Goal: Information Seeking & Learning: Learn about a topic

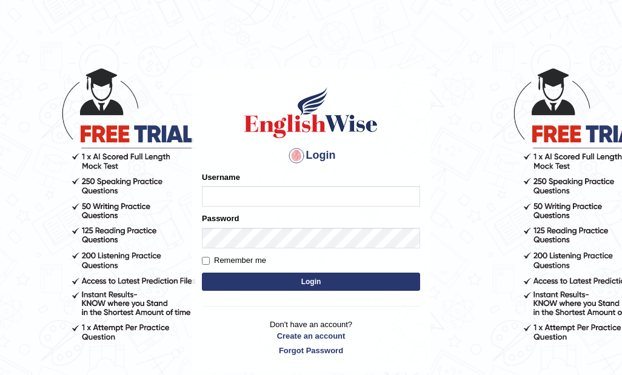
type input "manishas_mt"
click at [208, 265] on label "Remember me" at bounding box center [234, 261] width 64 height 12
click at [208, 265] on input "Remember me" at bounding box center [206, 261] width 8 height 8
checkbox input "true"
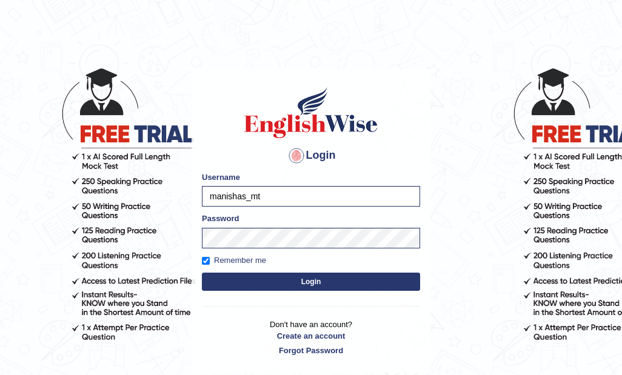
click at [266, 284] on button "Login" at bounding box center [311, 282] width 218 height 18
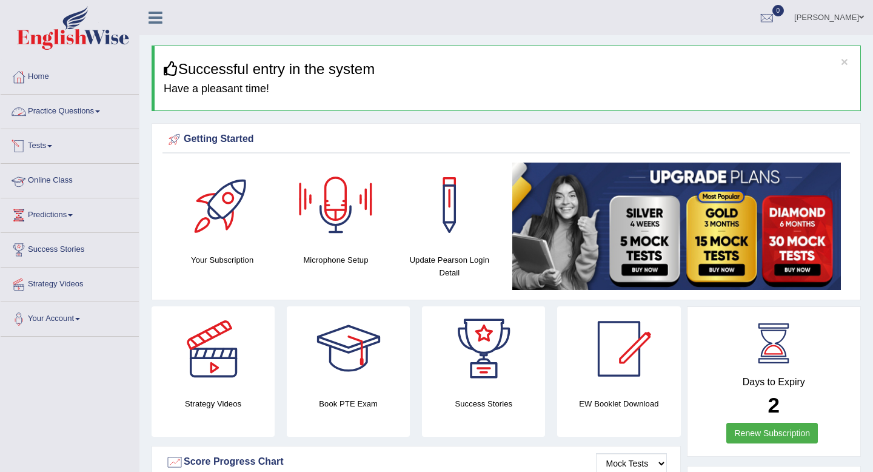
click at [70, 113] on link "Practice Questions" at bounding box center [70, 110] width 138 height 30
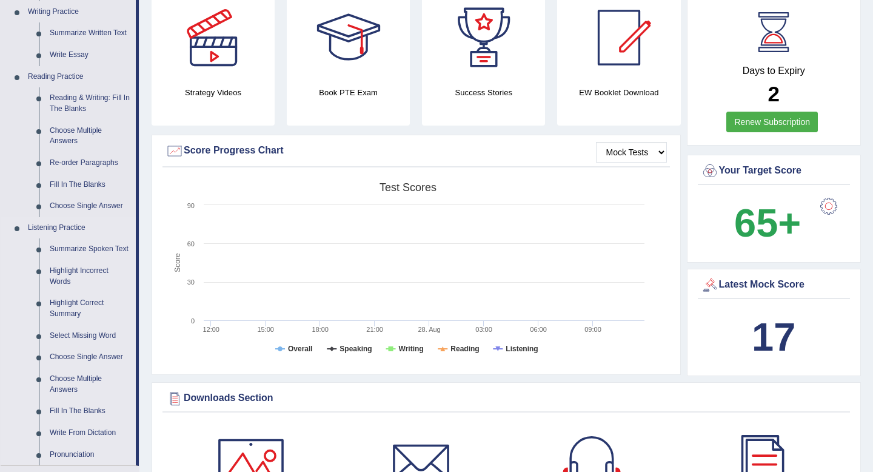
scroll to position [314, 0]
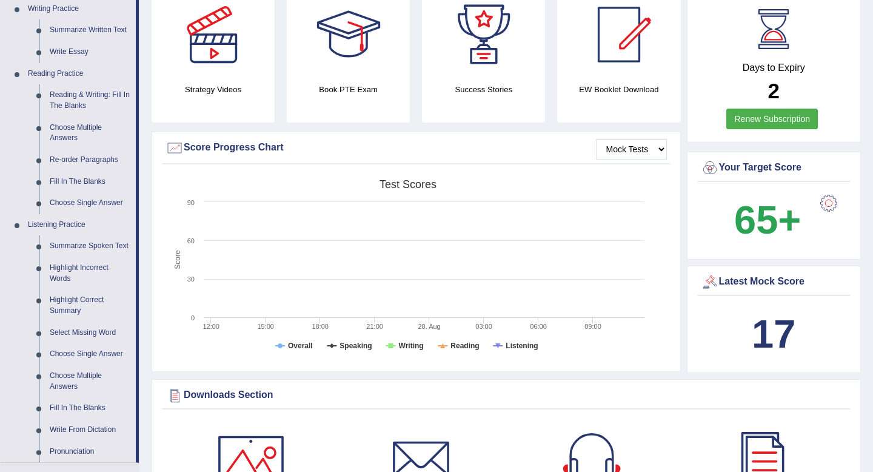
click at [621, 345] on b "17" at bounding box center [774, 334] width 44 height 44
click at [621, 261] on div "Days to Expiry 2 Renew Subscription Your Target Score 65+ Latest Mock Score 17" at bounding box center [774, 185] width 175 height 387
click at [621, 283] on div at bounding box center [710, 282] width 18 height 18
click at [621, 274] on div at bounding box center [710, 282] width 18 height 18
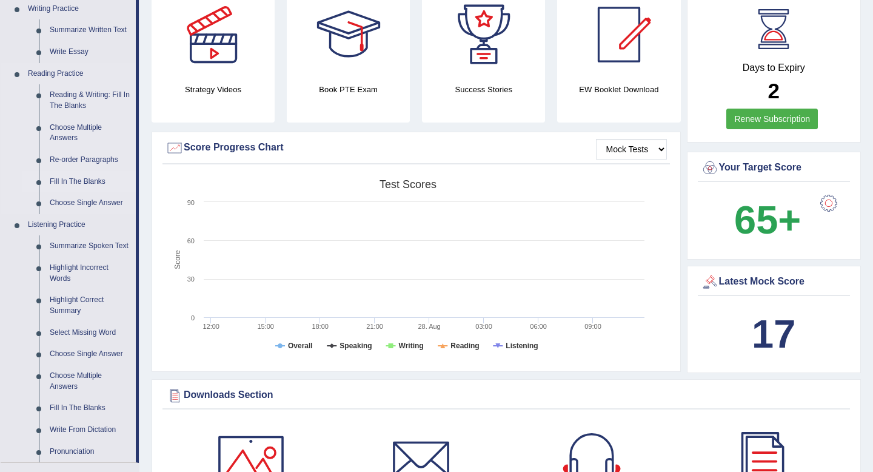
click at [80, 178] on link "Fill In The Blanks" at bounding box center [90, 182] width 92 height 22
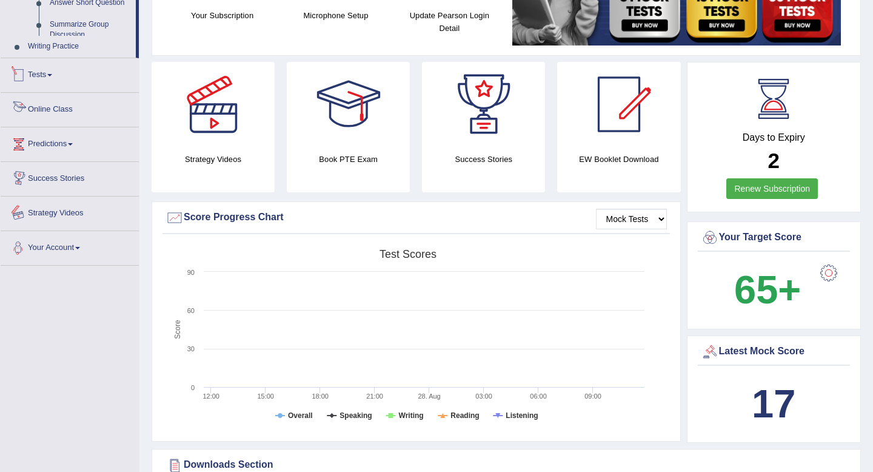
scroll to position [330, 0]
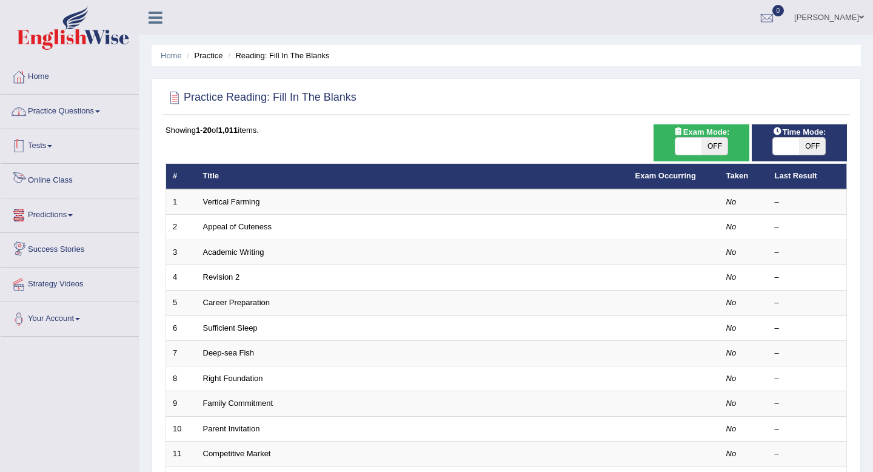
click at [72, 116] on link "Practice Questions" at bounding box center [70, 110] width 138 height 30
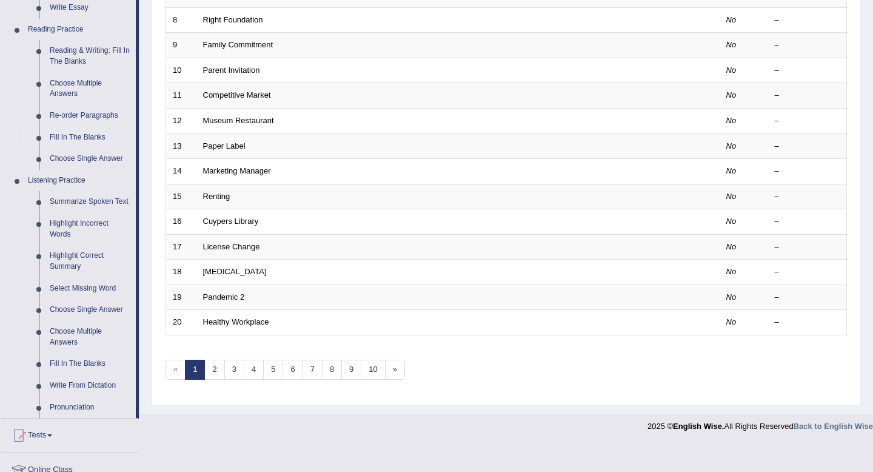
scroll to position [356, 0]
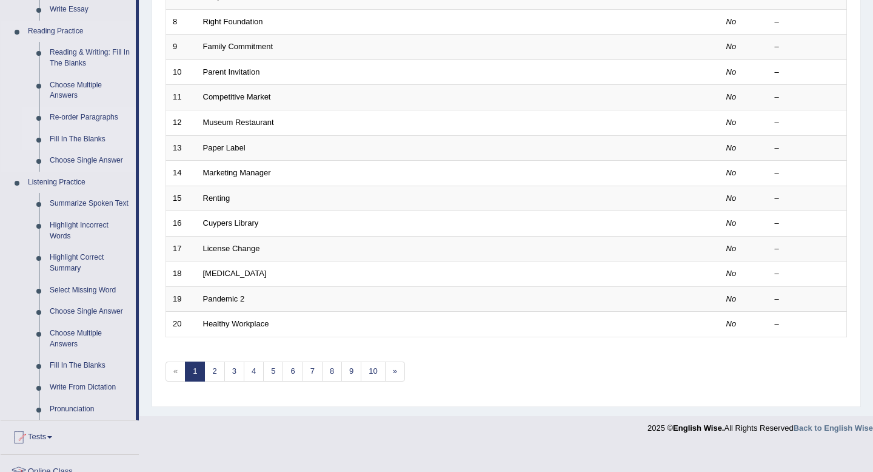
click at [99, 117] on link "Re-order Paragraphs" at bounding box center [90, 118] width 92 height 22
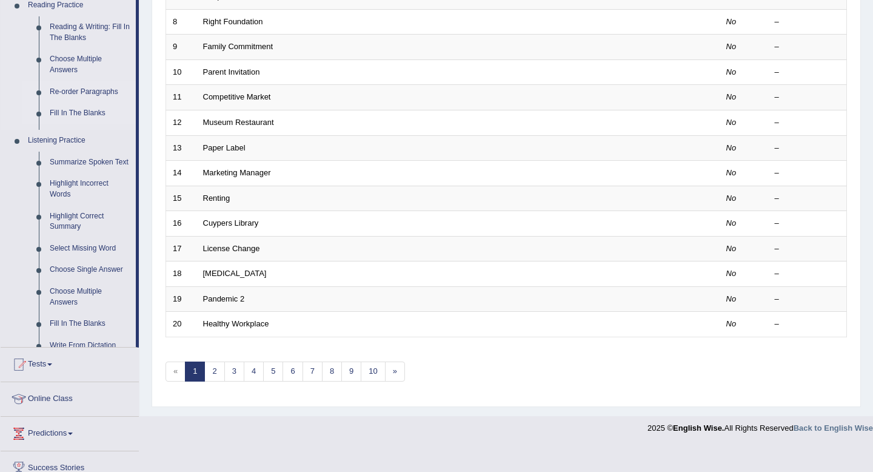
scroll to position [331, 0]
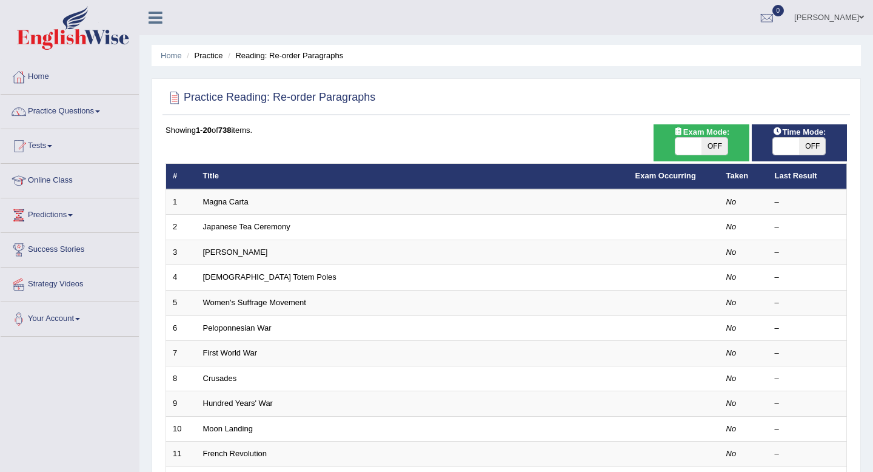
click at [702, 153] on span "OFF" at bounding box center [714, 146] width 26 height 17
checkbox input "true"
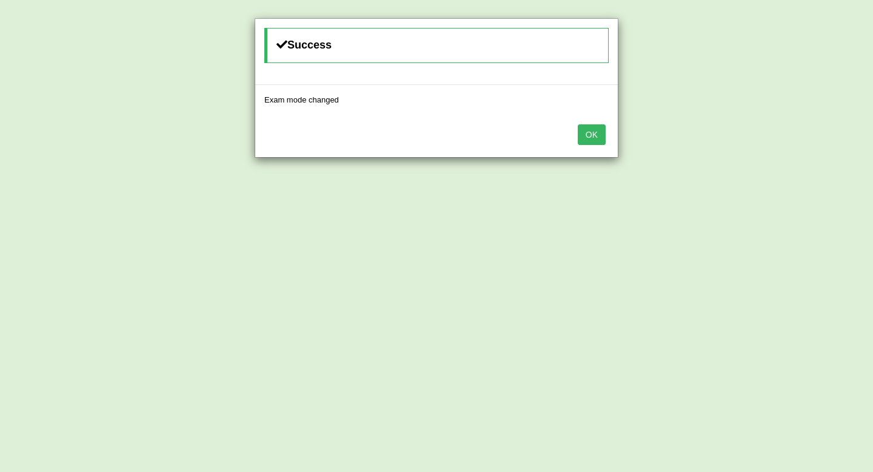
click at [595, 135] on button "OK" at bounding box center [592, 134] width 28 height 21
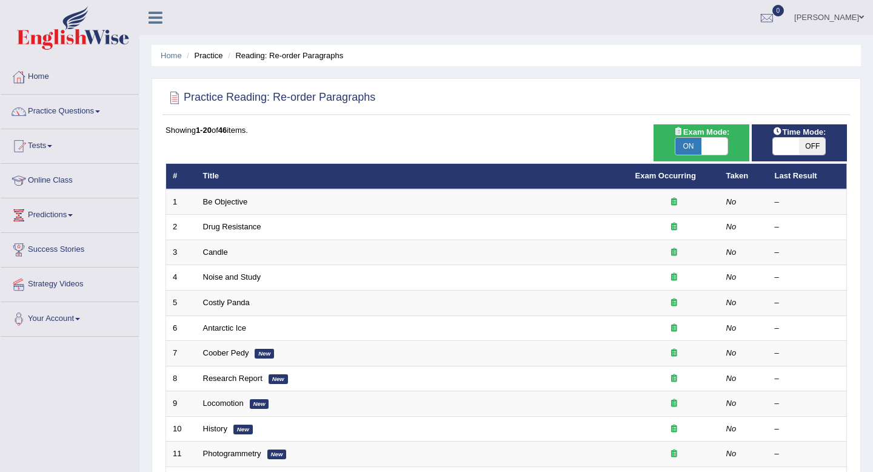
click at [821, 149] on span "OFF" at bounding box center [812, 146] width 26 height 17
checkbox input "true"
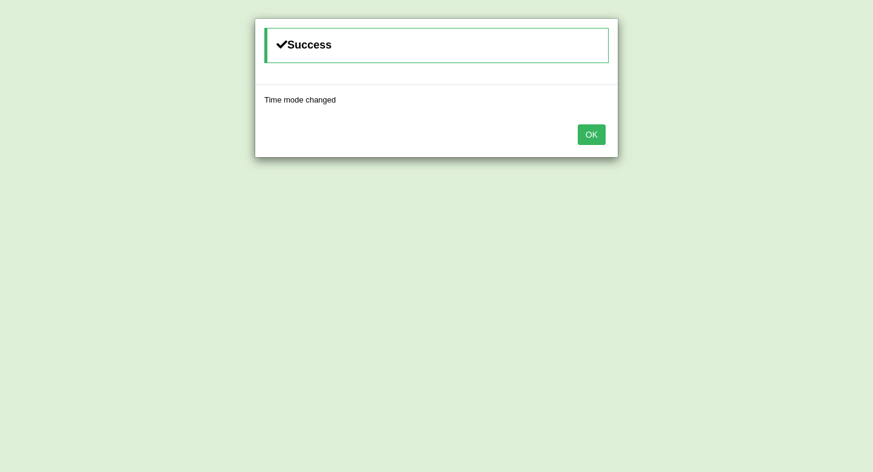
click at [599, 136] on button "OK" at bounding box center [592, 134] width 28 height 21
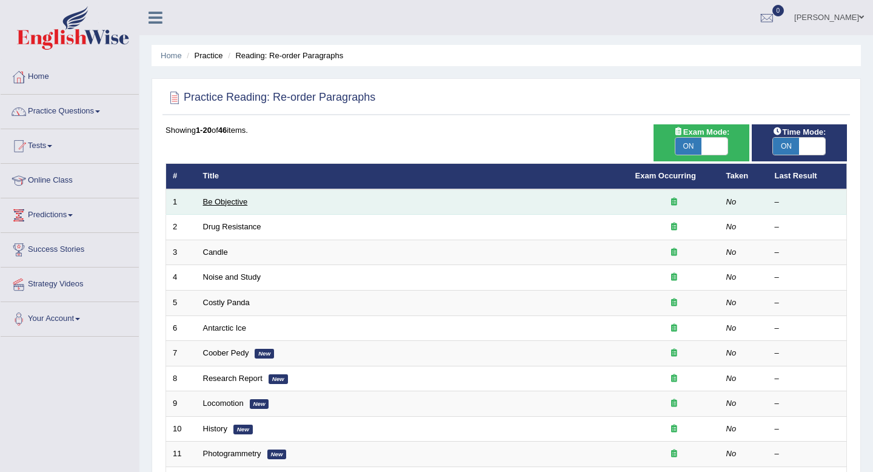
click at [237, 201] on link "Be Objective" at bounding box center [225, 201] width 45 height 9
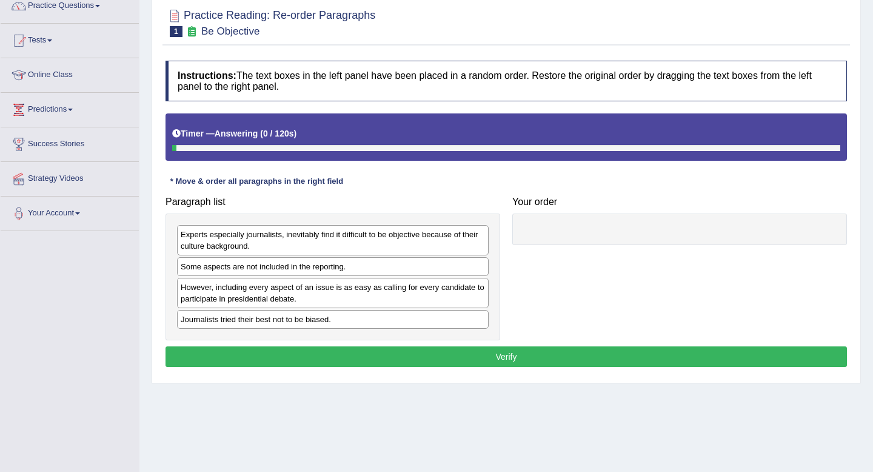
scroll to position [108, 0]
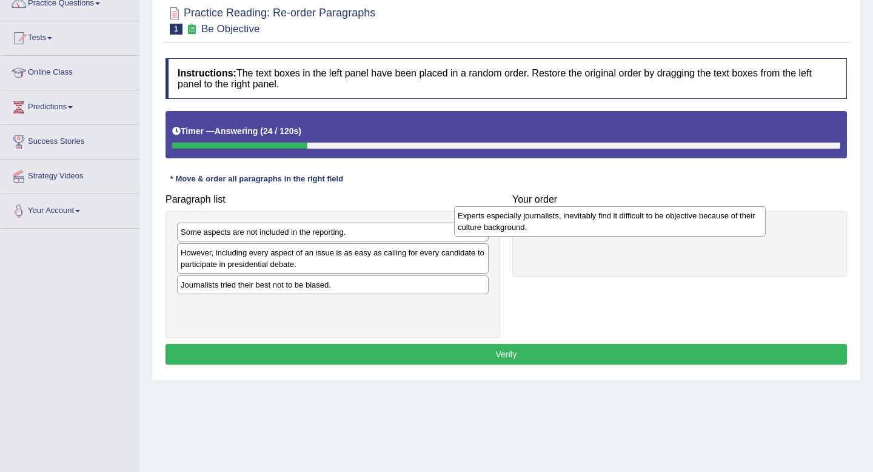
drag, startPoint x: 352, startPoint y: 235, endPoint x: 629, endPoint y: 213, distance: 277.9
click at [629, 213] on div "Experts especially journalists, inevitably find it difficult to be objective be…" at bounding box center [610, 221] width 312 height 30
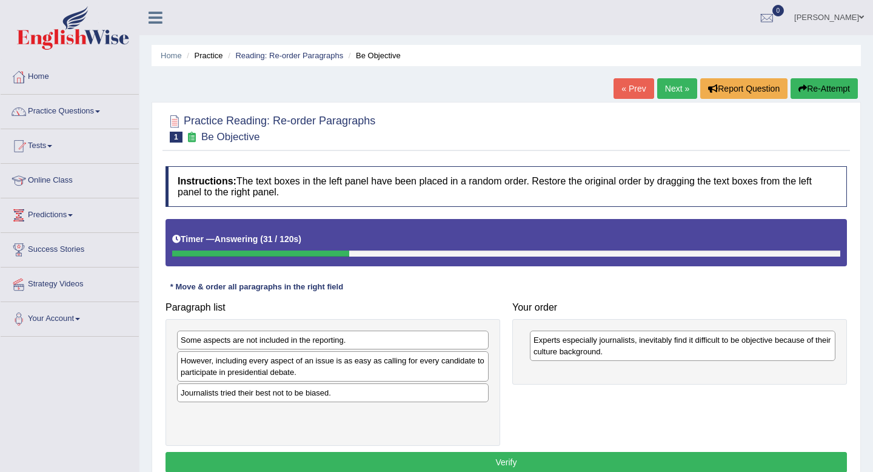
scroll to position [157, 0]
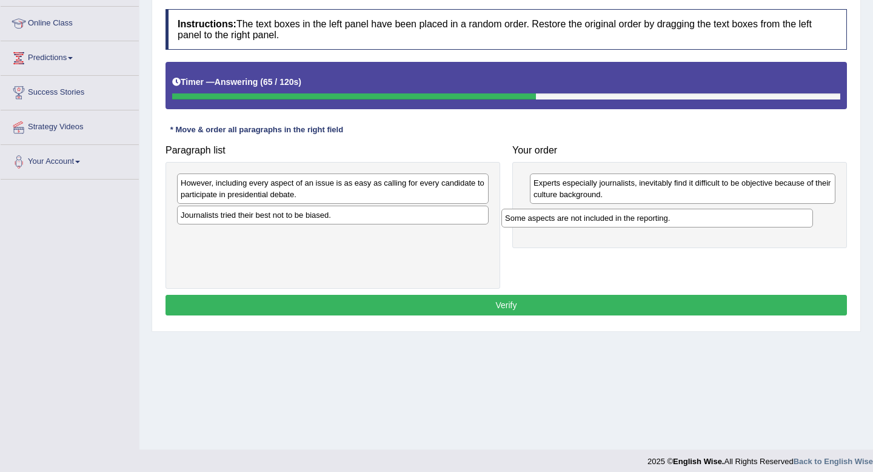
drag, startPoint x: 298, startPoint y: 184, endPoint x: 622, endPoint y: 215, distance: 325.7
click at [622, 215] on div "Some aspects are not included in the reporting." at bounding box center [657, 218] width 312 height 19
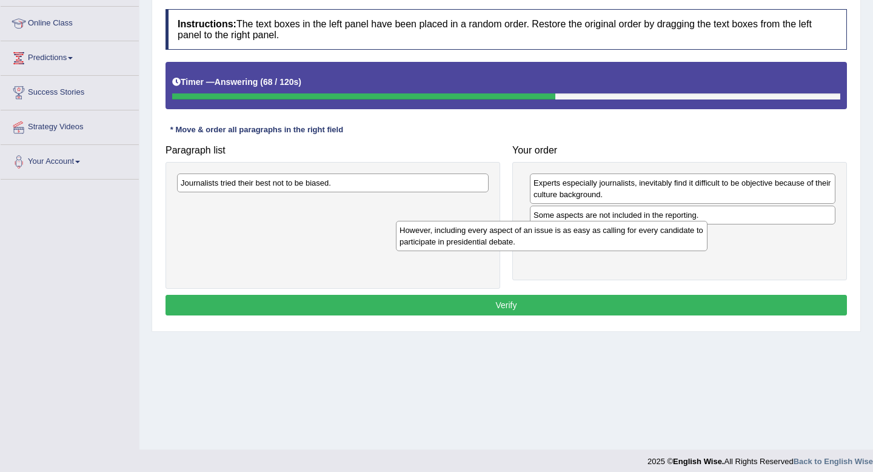
drag, startPoint x: 418, startPoint y: 183, endPoint x: 638, endPoint y: 230, distance: 224.9
click at [638, 230] on div "However, including every aspect of an issue is as easy as calling for every can…" at bounding box center [552, 236] width 312 height 30
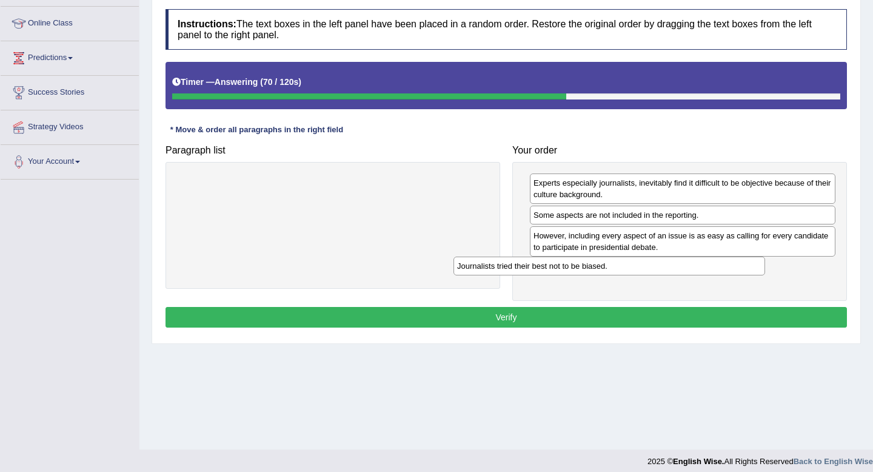
drag, startPoint x: 343, startPoint y: 186, endPoint x: 621, endPoint y: 269, distance: 290.2
click at [621, 269] on div "Journalists tried their best not to be biased." at bounding box center [609, 265] width 312 height 19
click at [600, 318] on button "Verify" at bounding box center [505, 317] width 681 height 21
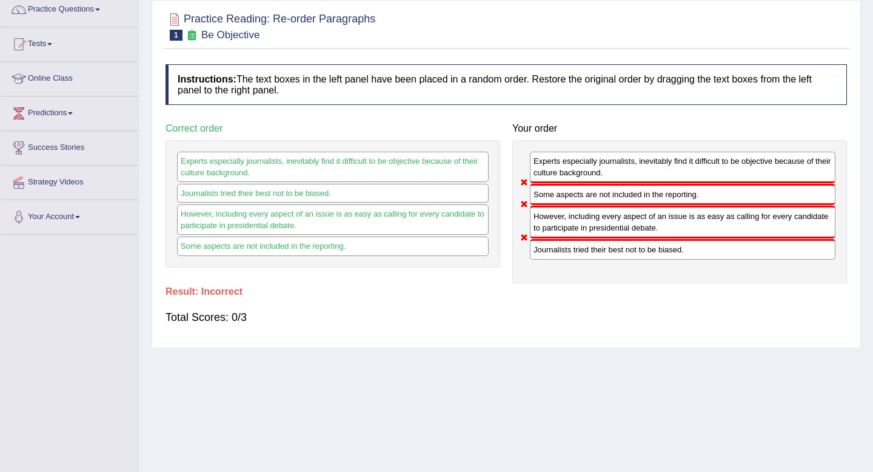
scroll to position [102, 0]
drag, startPoint x: 581, startPoint y: 253, endPoint x: 587, endPoint y: 205, distance: 48.3
click at [587, 205] on div "Experts especially journalists, inevitably find it difficult to be objective be…" at bounding box center [679, 210] width 335 height 143
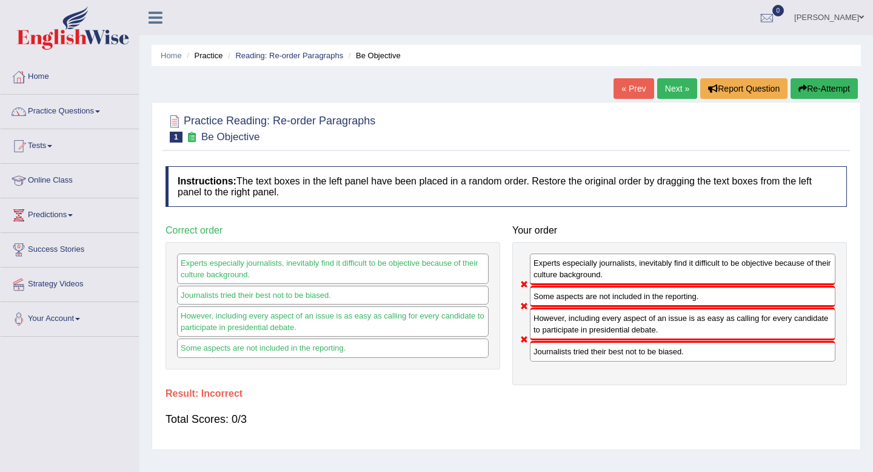
click at [832, 86] on button "Re-Attempt" at bounding box center [823, 88] width 67 height 21
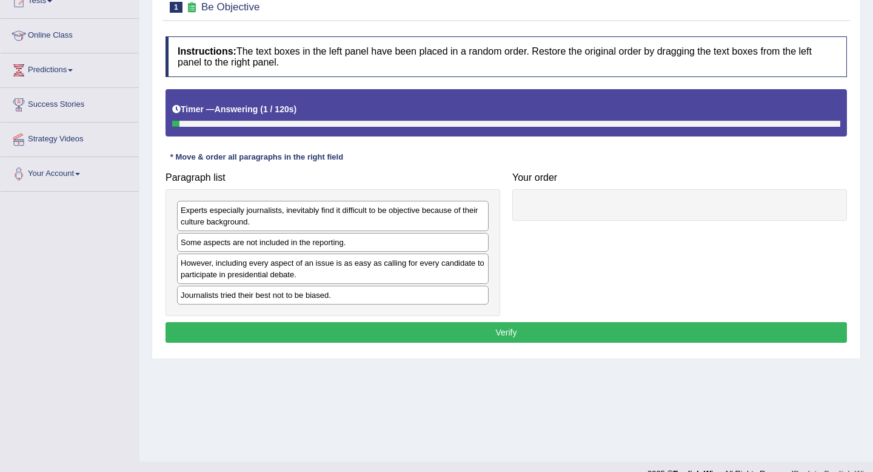
scroll to position [144, 0]
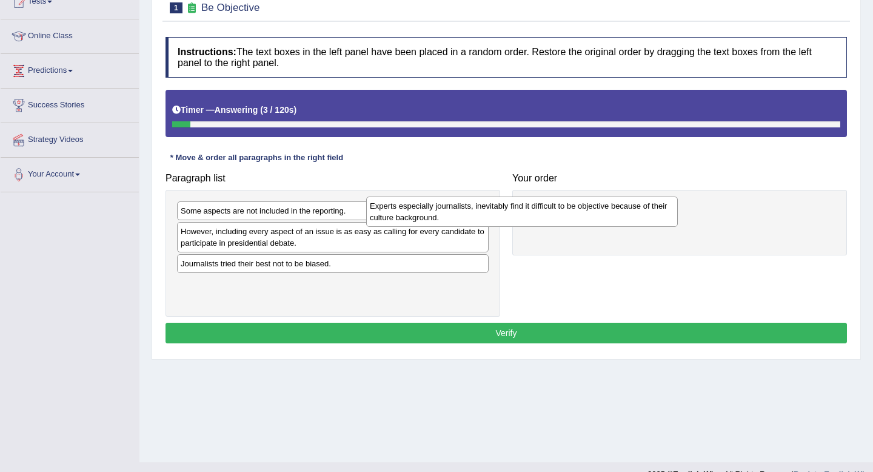
drag, startPoint x: 433, startPoint y: 219, endPoint x: 622, endPoint y: 214, distance: 189.2
click at [622, 213] on div "Experts especially journalists, inevitably find it difficult to be objective be…" at bounding box center [522, 211] width 312 height 30
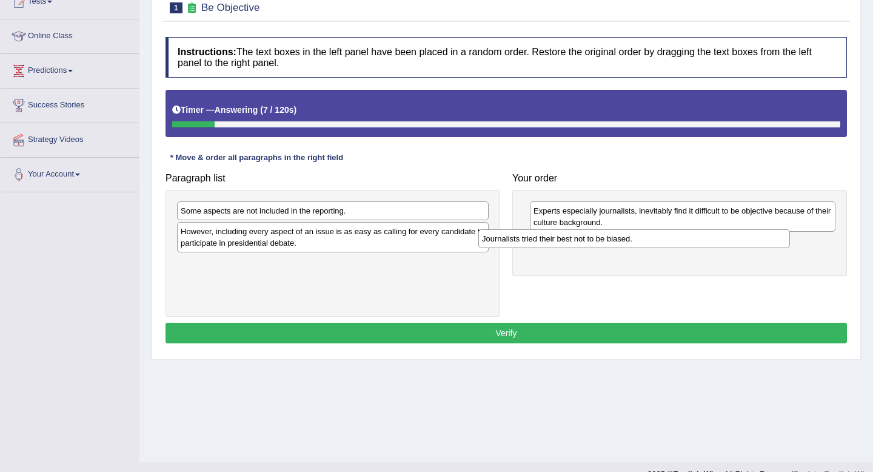
drag, startPoint x: 370, startPoint y: 262, endPoint x: 672, endPoint y: 238, distance: 302.3
click at [672, 238] on div "Journalists tried their best not to be biased." at bounding box center [634, 238] width 312 height 19
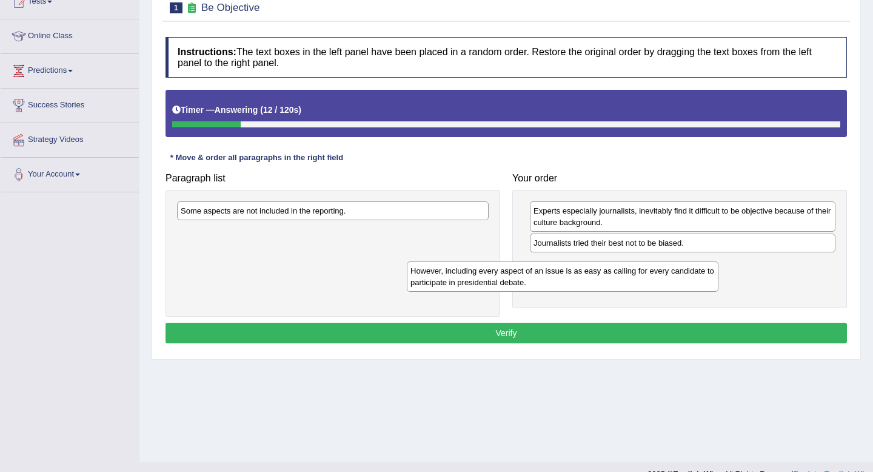
drag, startPoint x: 366, startPoint y: 235, endPoint x: 610, endPoint y: 273, distance: 247.3
click at [611, 273] on div "However, including every aspect of an issue is as easy as calling for every can…" at bounding box center [563, 276] width 312 height 30
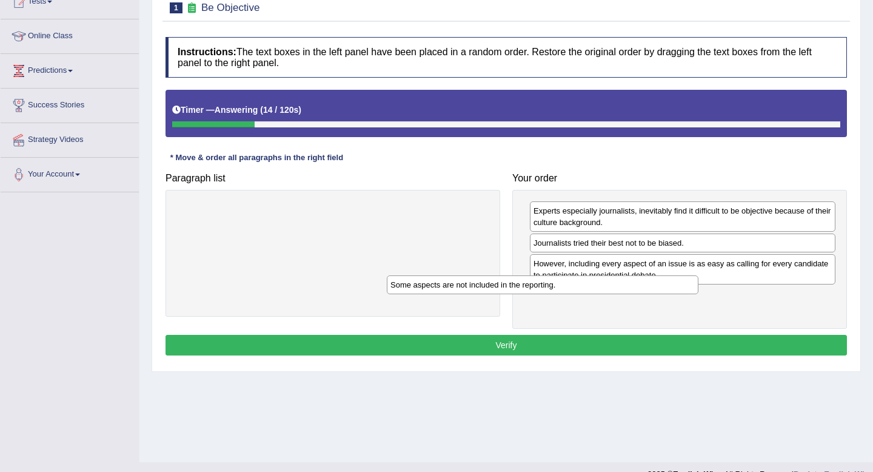
drag, startPoint x: 384, startPoint y: 212, endPoint x: 599, endPoint y: 289, distance: 228.5
click at [599, 289] on div "Some aspects are not included in the reporting." at bounding box center [543, 284] width 312 height 19
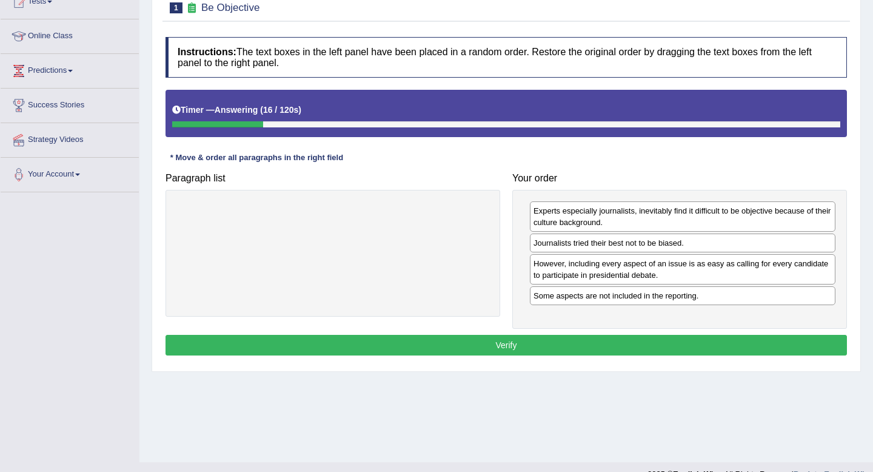
click at [577, 341] on button "Verify" at bounding box center [505, 345] width 681 height 21
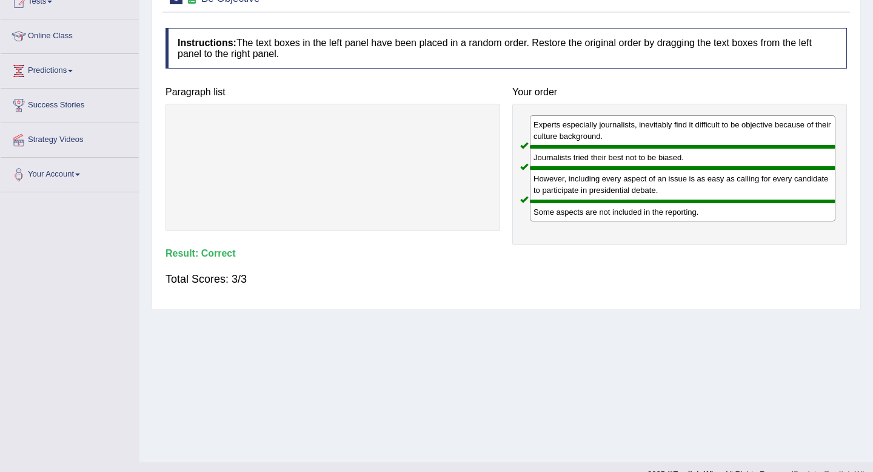
scroll to position [0, 0]
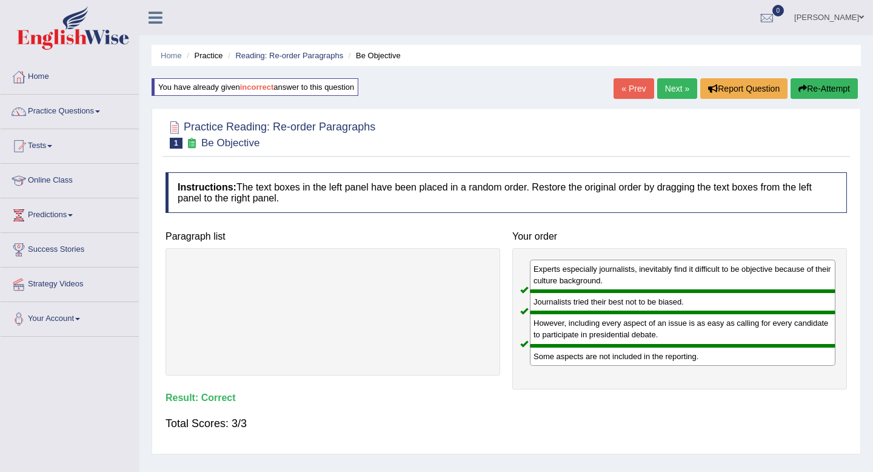
click at [670, 94] on link "Next »" at bounding box center [677, 88] width 40 height 21
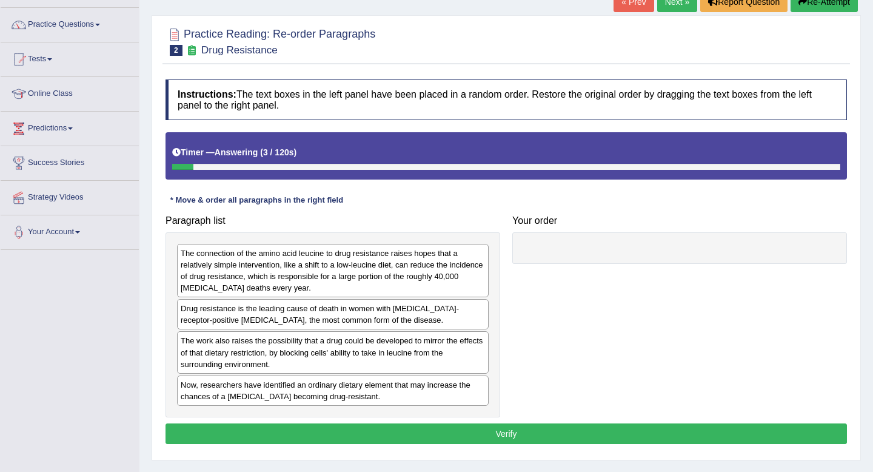
scroll to position [165, 0]
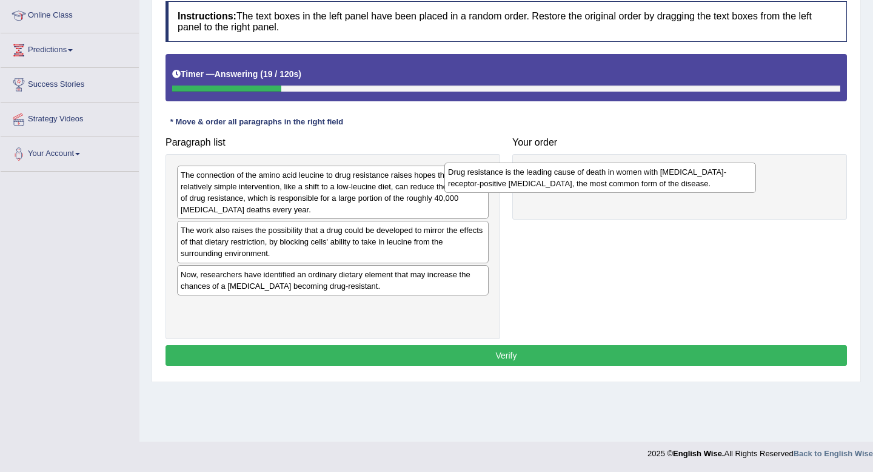
drag, startPoint x: 302, startPoint y: 236, endPoint x: 570, endPoint y: 164, distance: 277.4
click at [570, 165] on div "Drug resistance is the leading cause of death in women with estrogen-receptor-p…" at bounding box center [600, 177] width 312 height 30
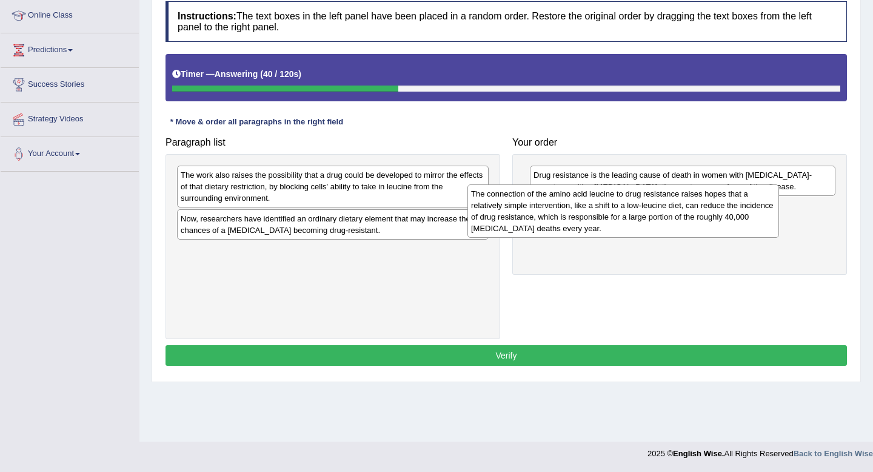
drag, startPoint x: 319, startPoint y: 199, endPoint x: 610, endPoint y: 217, distance: 291.5
click at [610, 218] on div "The connection of the amino acid leucine to drug resistance raises hopes that a…" at bounding box center [623, 210] width 312 height 53
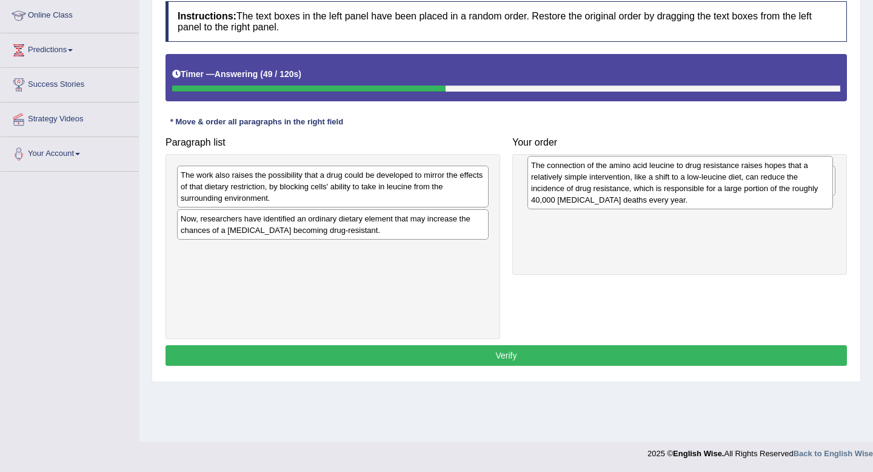
drag, startPoint x: 673, startPoint y: 228, endPoint x: 670, endPoint y: 186, distance: 41.9
click at [670, 186] on div "The connection of the amino acid leucine to drug resistance raises hopes that a…" at bounding box center [679, 182] width 305 height 53
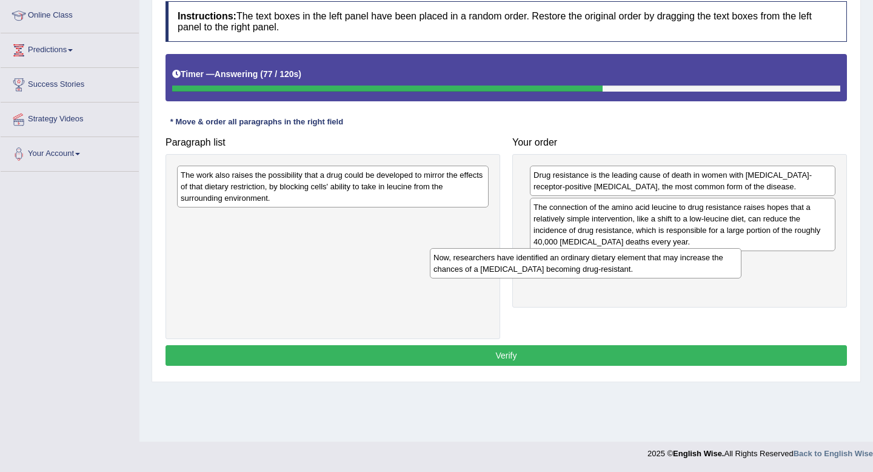
drag, startPoint x: 339, startPoint y: 228, endPoint x: 593, endPoint y: 265, distance: 257.3
click at [593, 266] on div "Now, researchers have identified an ordinary dietary element that may increase …" at bounding box center [586, 263] width 312 height 30
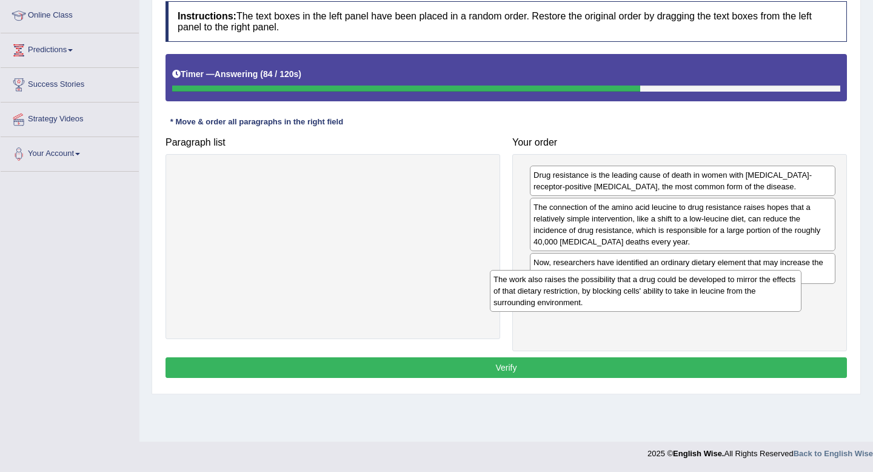
drag, startPoint x: 364, startPoint y: 194, endPoint x: 679, endPoint y: 297, distance: 331.0
click at [678, 298] on div "The work also raises the possibility that a drug could be developed to mirror t…" at bounding box center [646, 291] width 312 height 42
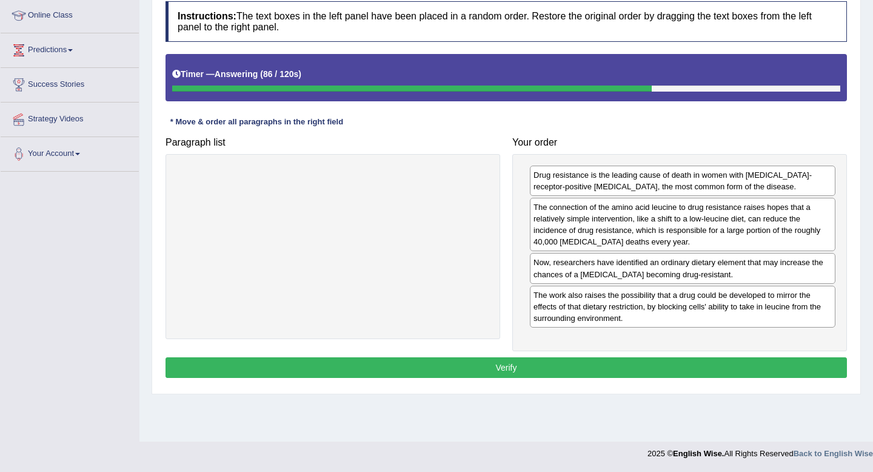
click at [501, 364] on button "Verify" at bounding box center [505, 367] width 681 height 21
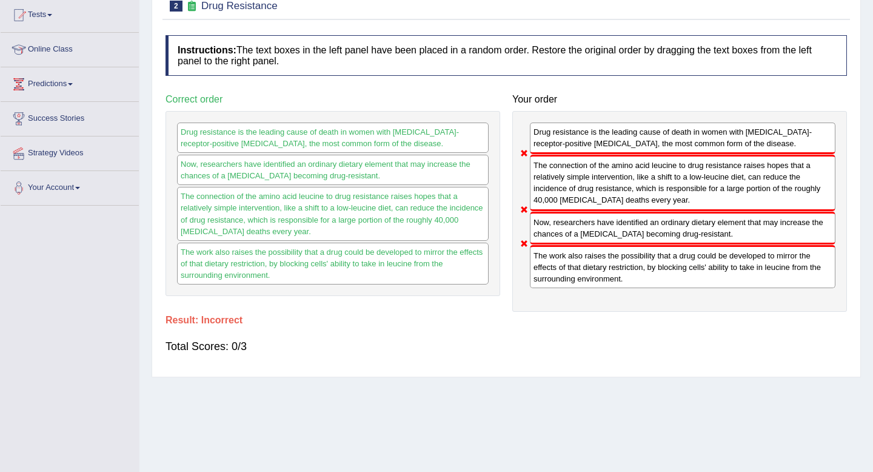
scroll to position [128, 0]
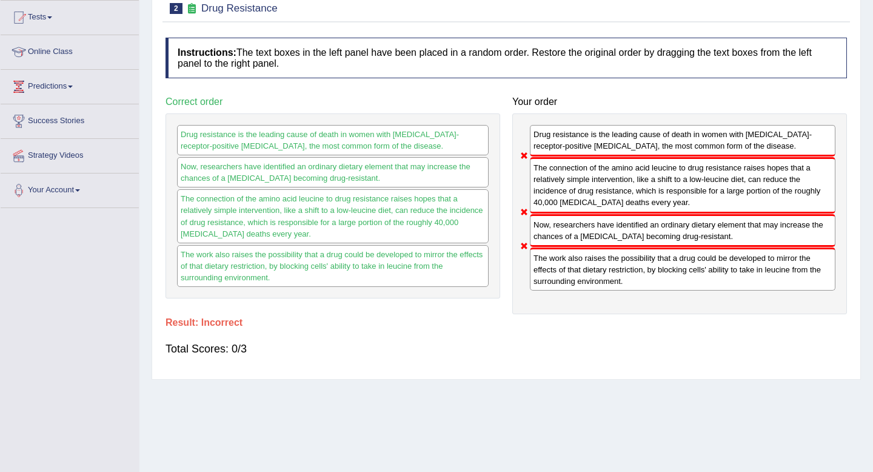
drag, startPoint x: 572, startPoint y: 234, endPoint x: 574, endPoint y: 179, distance: 54.6
click at [573, 179] on div "Drug resistance is the leading cause of death in women with estrogen-receptor-p…" at bounding box center [679, 213] width 335 height 201
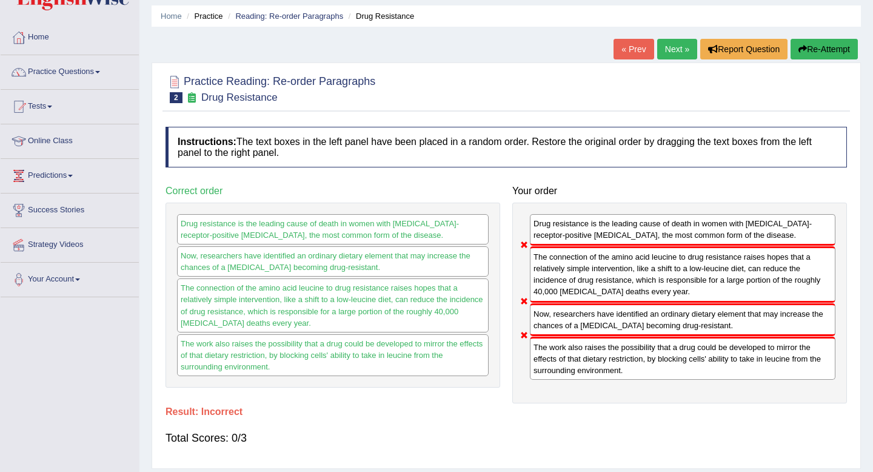
scroll to position [0, 0]
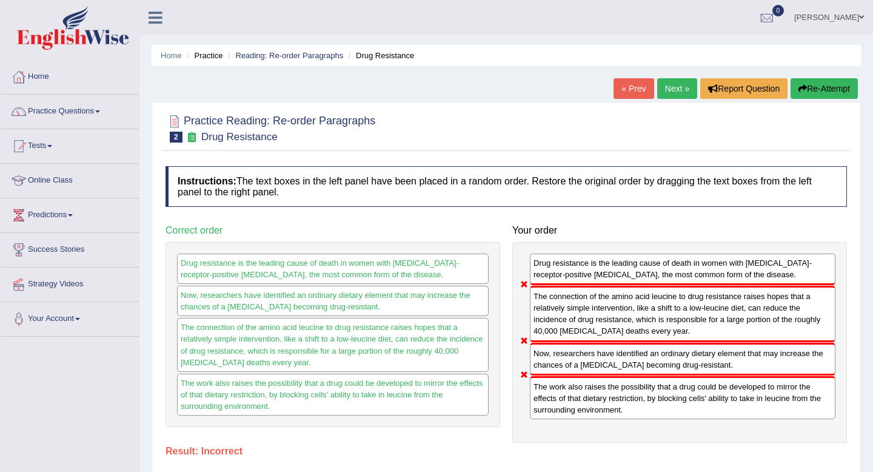
click at [815, 84] on button "Re-Attempt" at bounding box center [823, 88] width 67 height 21
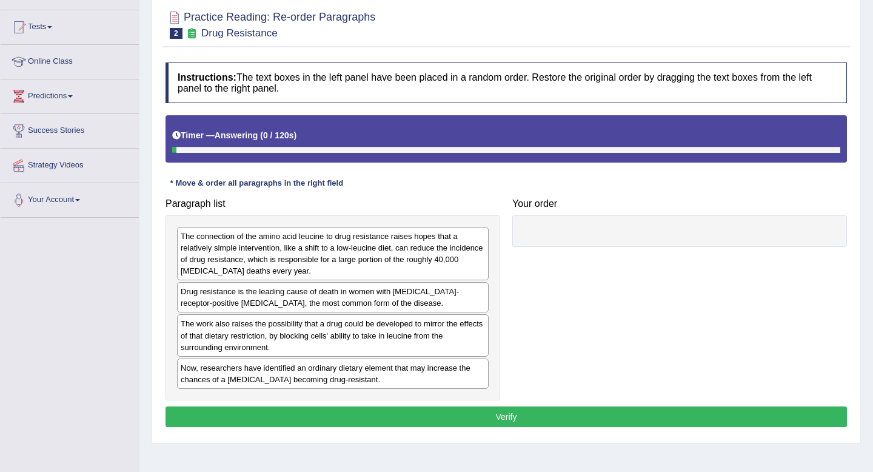
scroll to position [165, 0]
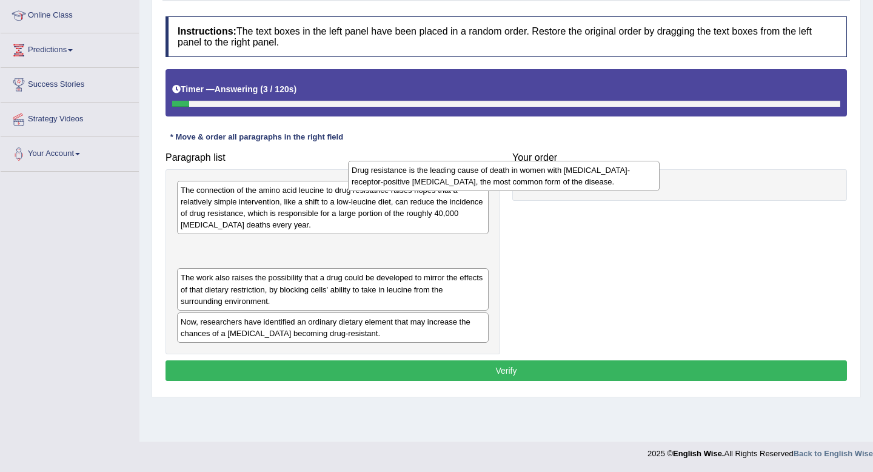
drag, startPoint x: 393, startPoint y: 252, endPoint x: 565, endPoint y: 178, distance: 186.8
click at [565, 177] on div "Drug resistance is the leading cause of death in women with [MEDICAL_DATA]-rece…" at bounding box center [504, 176] width 312 height 30
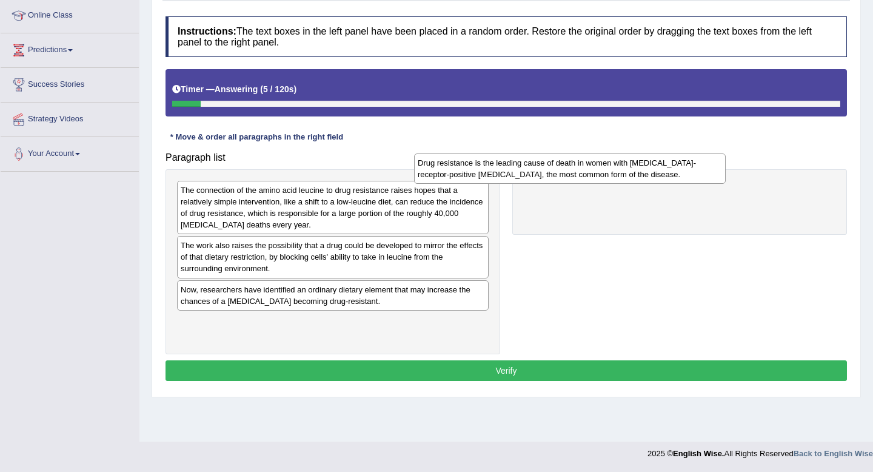
drag, startPoint x: 457, startPoint y: 258, endPoint x: 694, endPoint y: 176, distance: 250.9
click at [694, 176] on div "Drug resistance is the leading cause of death in women with [MEDICAL_DATA]-rece…" at bounding box center [570, 168] width 312 height 30
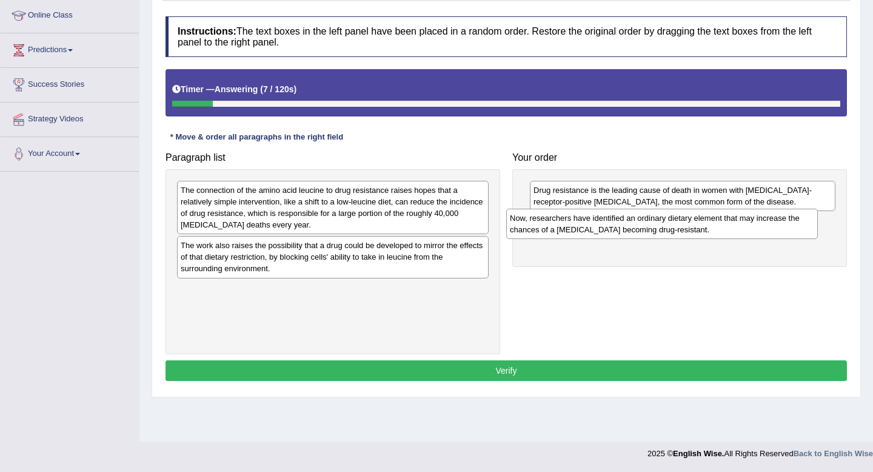
drag, startPoint x: 382, startPoint y: 299, endPoint x: 712, endPoint y: 227, distance: 337.5
click at [712, 227] on div "Now, researchers have identified an ordinary dietary element that may increase …" at bounding box center [662, 224] width 312 height 30
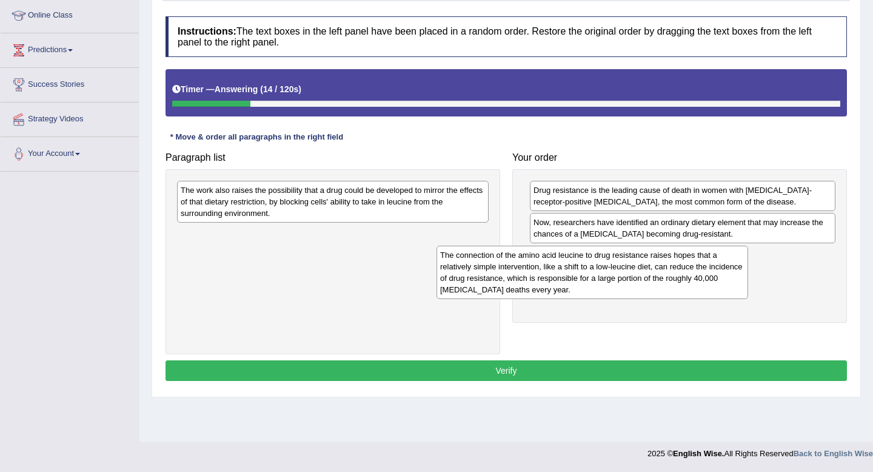
drag, startPoint x: 372, startPoint y: 210, endPoint x: 632, endPoint y: 273, distance: 267.6
click at [632, 274] on div "The connection of the amino acid leucine to drug resistance raises hopes that a…" at bounding box center [592, 271] width 312 height 53
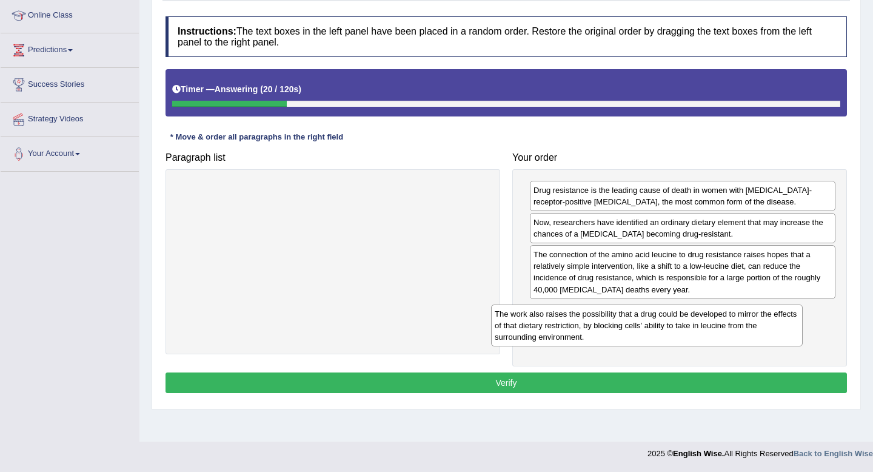
drag, startPoint x: 427, startPoint y: 202, endPoint x: 751, endPoint y: 318, distance: 344.3
click at [750, 318] on div "The work also raises the possibility that a drug could be developed to mirror t…" at bounding box center [647, 325] width 312 height 42
click at [630, 387] on button "Verify" at bounding box center [505, 382] width 681 height 21
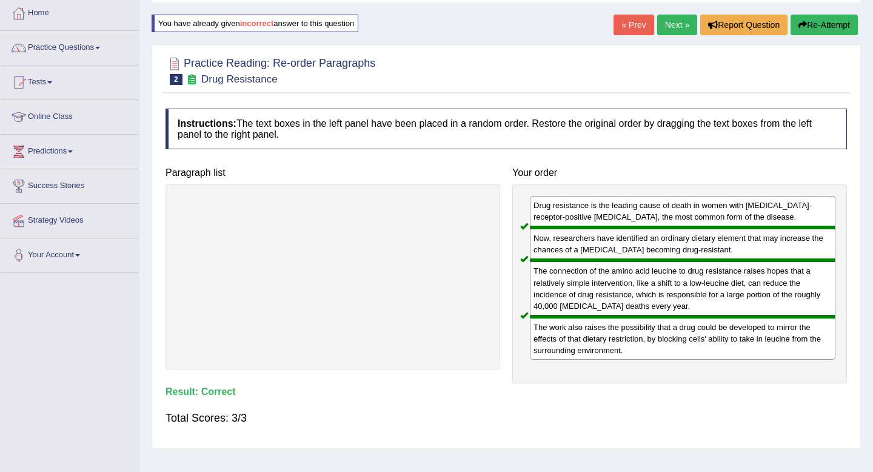
scroll to position [0, 0]
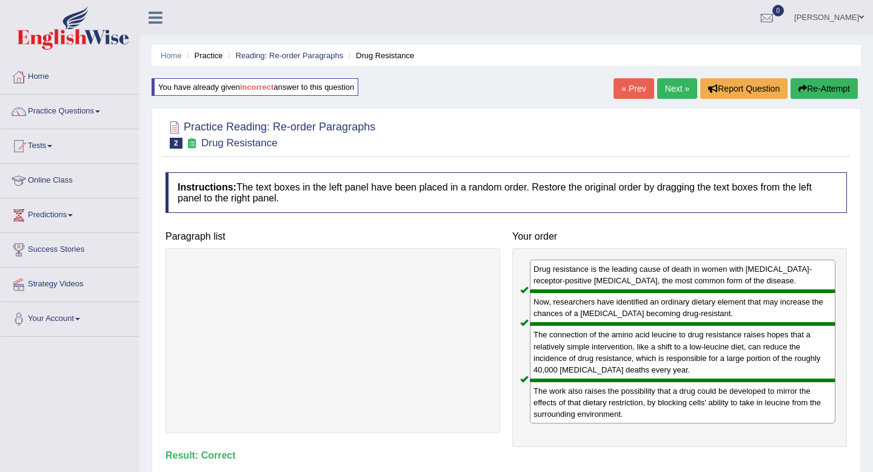
click at [670, 94] on link "Next »" at bounding box center [677, 88] width 40 height 21
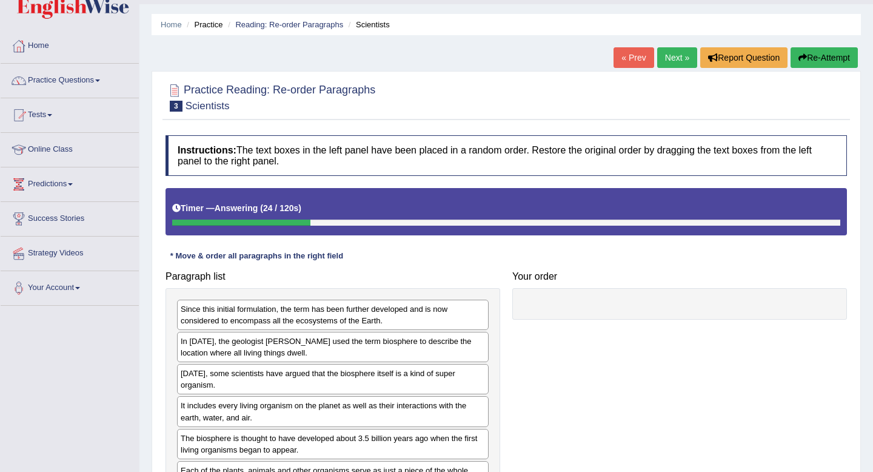
scroll to position [165, 0]
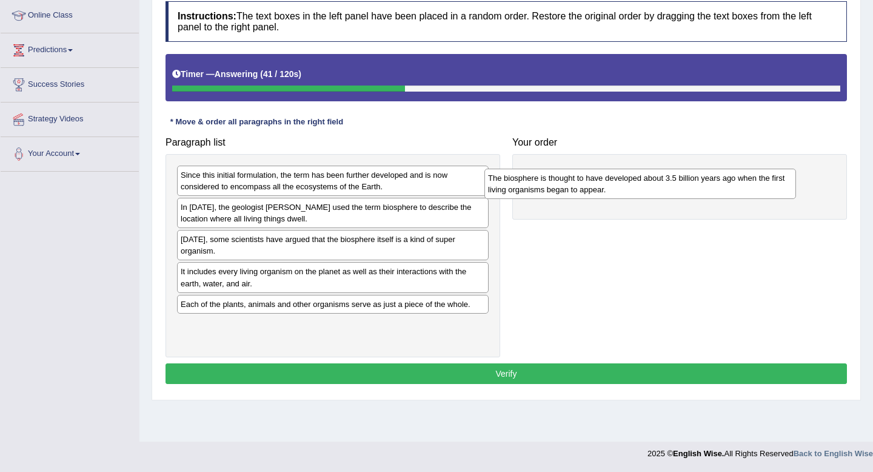
drag, startPoint x: 284, startPoint y: 300, endPoint x: 592, endPoint y: 166, distance: 336.3
click at [592, 169] on div "The biosphere is thought to have developed about 3.5 billion years ago when the…" at bounding box center [640, 184] width 312 height 30
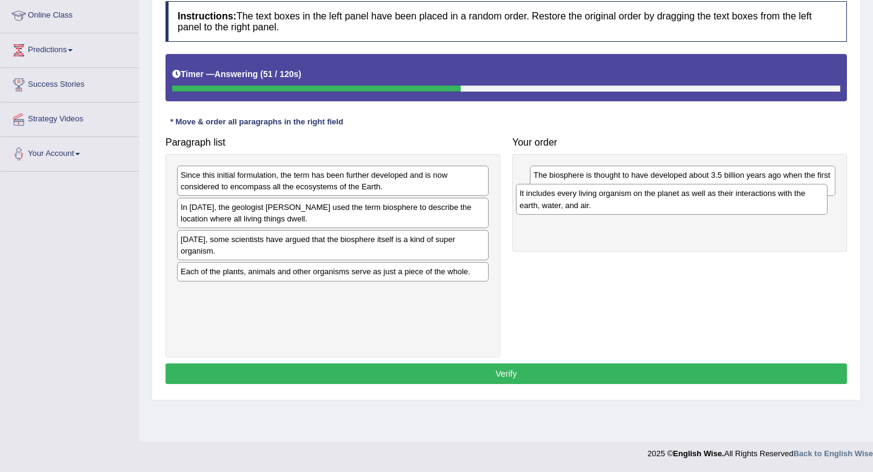
drag, startPoint x: 346, startPoint y: 285, endPoint x: 685, endPoint y: 205, distance: 348.3
click at [685, 205] on div "It includes every living organism on the planet as well as their interactions w…" at bounding box center [672, 199] width 312 height 30
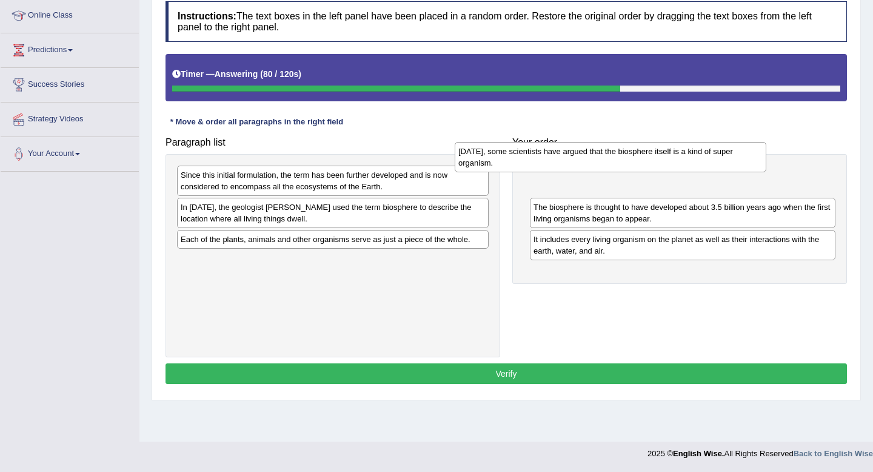
drag, startPoint x: 326, startPoint y: 247, endPoint x: 604, endPoint y: 158, distance: 291.5
click at [604, 159] on div "Today, some scientists have argued that the biosphere itself is a kind of super…" at bounding box center [611, 157] width 312 height 30
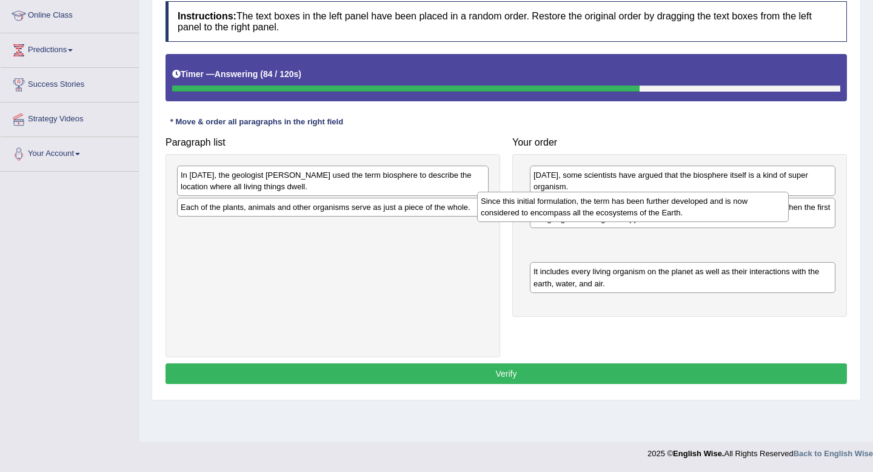
drag, startPoint x: 373, startPoint y: 190, endPoint x: 674, endPoint y: 217, distance: 302.4
click at [674, 217] on div "Since this initial formulation, the term has been further developed and is now …" at bounding box center [633, 207] width 312 height 30
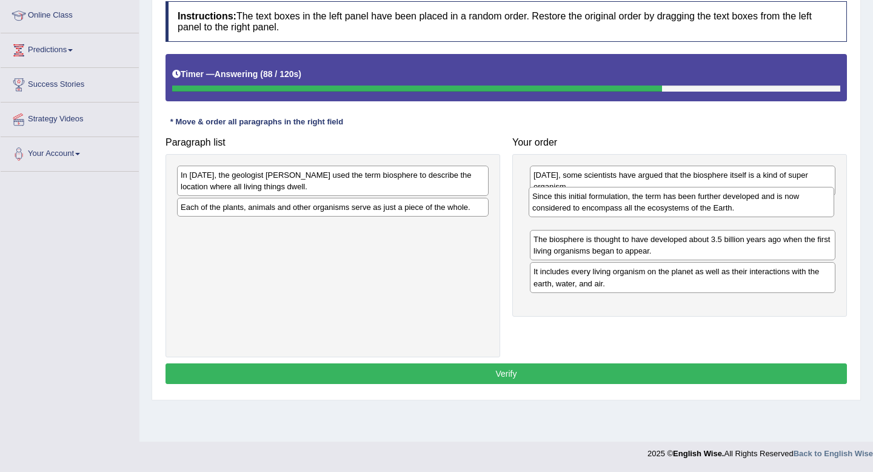
drag, startPoint x: 657, startPoint y: 252, endPoint x: 656, endPoint y: 209, distance: 43.1
click at [656, 209] on div "Since this initial formulation, the term has been further developed and is now …" at bounding box center [681, 202] width 305 height 30
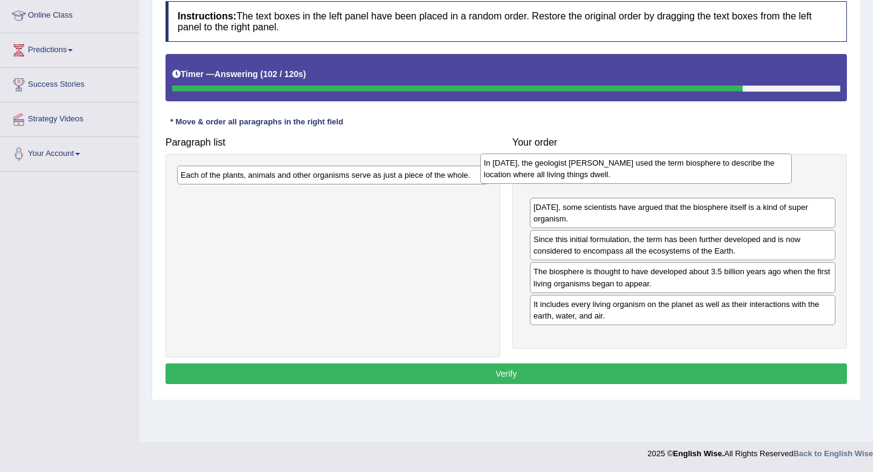
drag, startPoint x: 280, startPoint y: 189, endPoint x: 582, endPoint y: 178, distance: 302.0
click at [582, 177] on div "In 1875, the geologist Eduard Suess used the term biosphere to describe the loc…" at bounding box center [636, 168] width 312 height 30
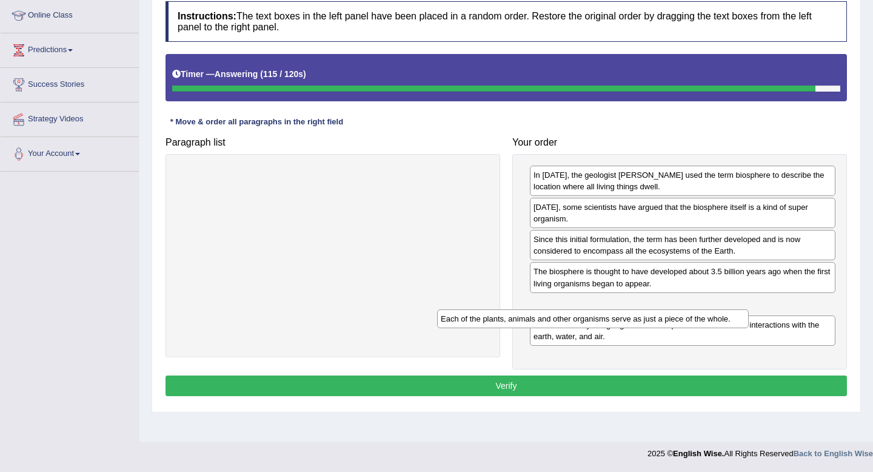
drag, startPoint x: 362, startPoint y: 179, endPoint x: 625, endPoint y: 322, distance: 298.6
click at [625, 322] on div "Each of the plants, animals and other organisms serve as just a piece of the wh…" at bounding box center [593, 318] width 312 height 19
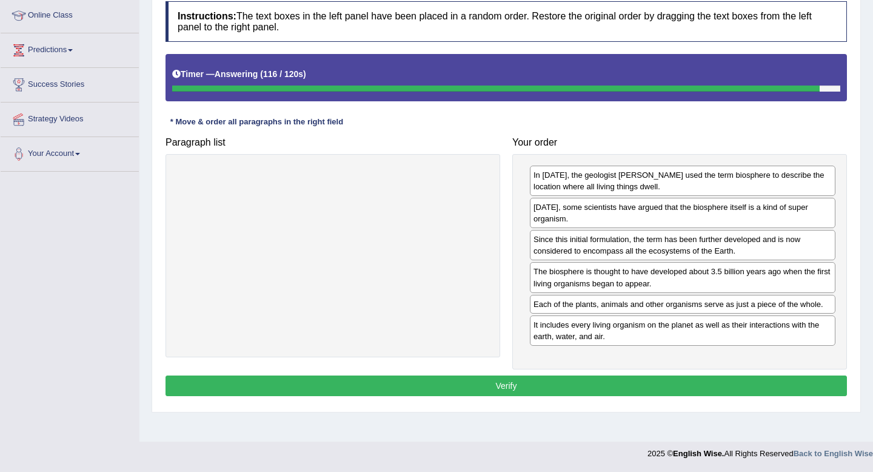
drag, startPoint x: 625, startPoint y: 322, endPoint x: 645, endPoint y: 350, distance: 34.3
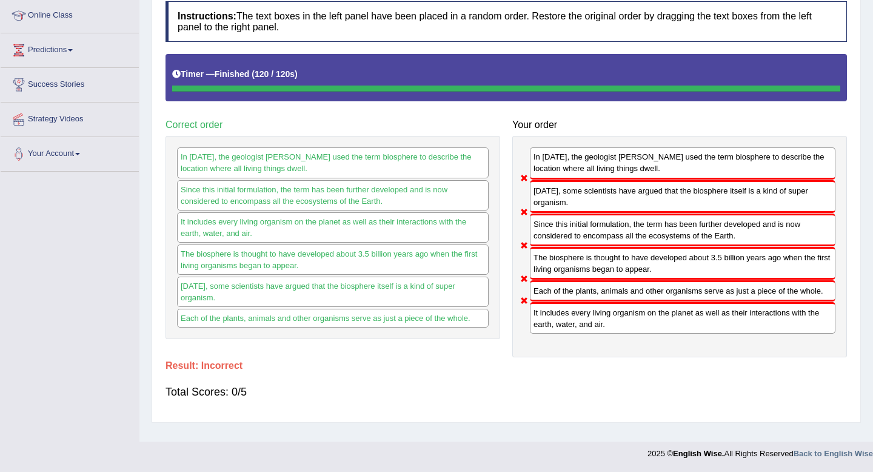
drag, startPoint x: 612, startPoint y: 298, endPoint x: 604, endPoint y: 214, distance: 84.6
click at [604, 214] on div "In 1875, the geologist Eduard Suess used the term biosphere to describe the loc…" at bounding box center [679, 246] width 335 height 221
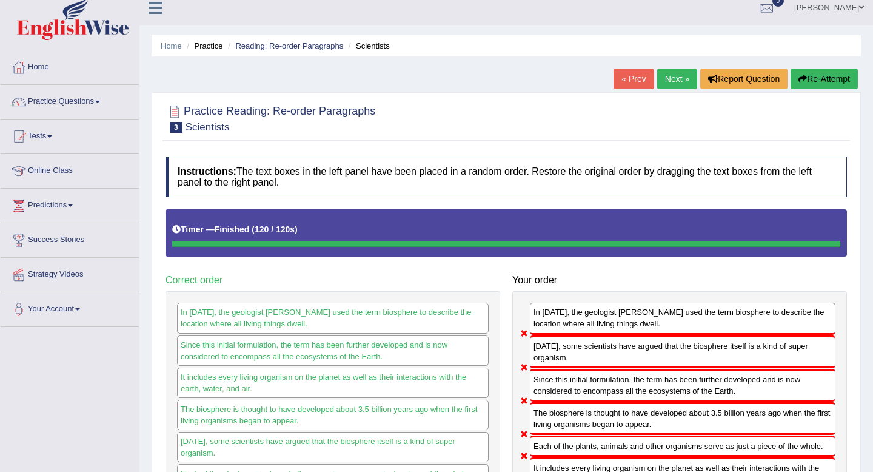
scroll to position [0, 0]
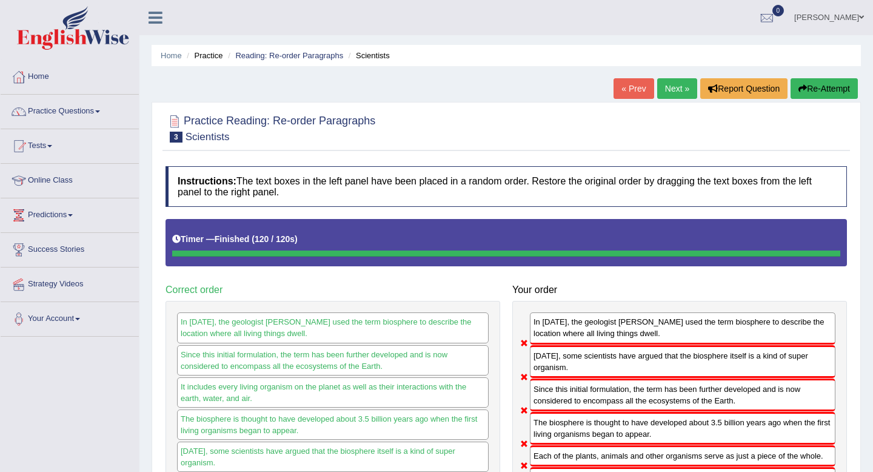
click at [672, 87] on link "Next »" at bounding box center [677, 88] width 40 height 21
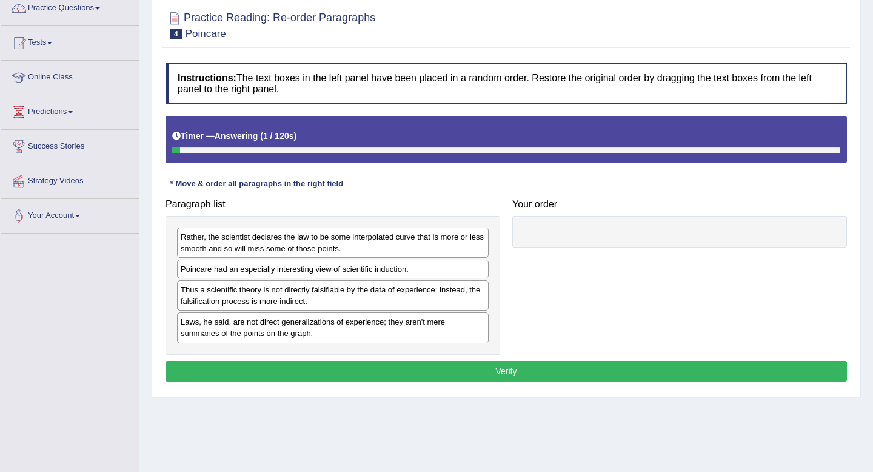
scroll to position [165, 0]
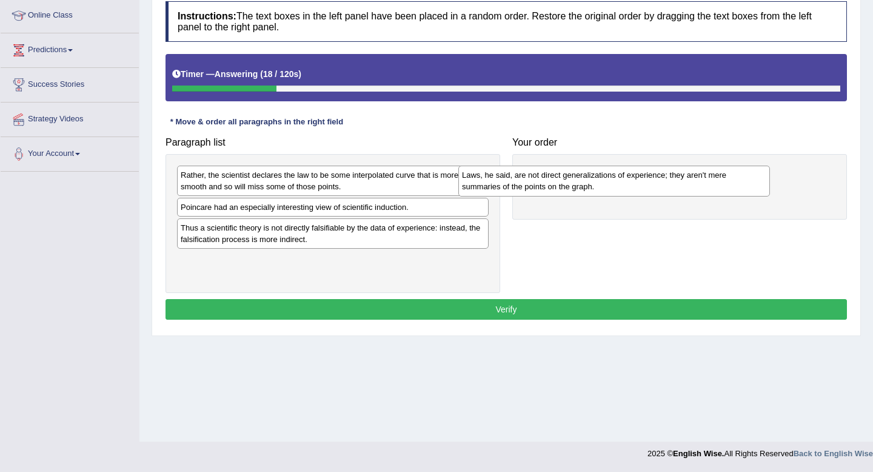
drag, startPoint x: 297, startPoint y: 262, endPoint x: 592, endPoint y: 161, distance: 311.7
click at [593, 165] on div "Laws, he said, are not direct generalizations of experience; they aren't mere s…" at bounding box center [614, 180] width 312 height 30
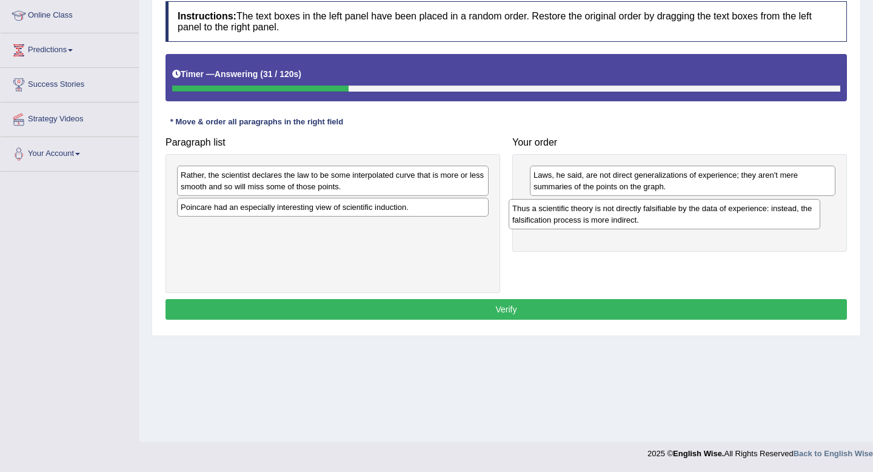
drag, startPoint x: 337, startPoint y: 229, endPoint x: 660, endPoint y: 204, distance: 324.0
click at [666, 204] on div "Thus a scientific theory is not directly falsifiable by the data of experience:…" at bounding box center [665, 214] width 312 height 30
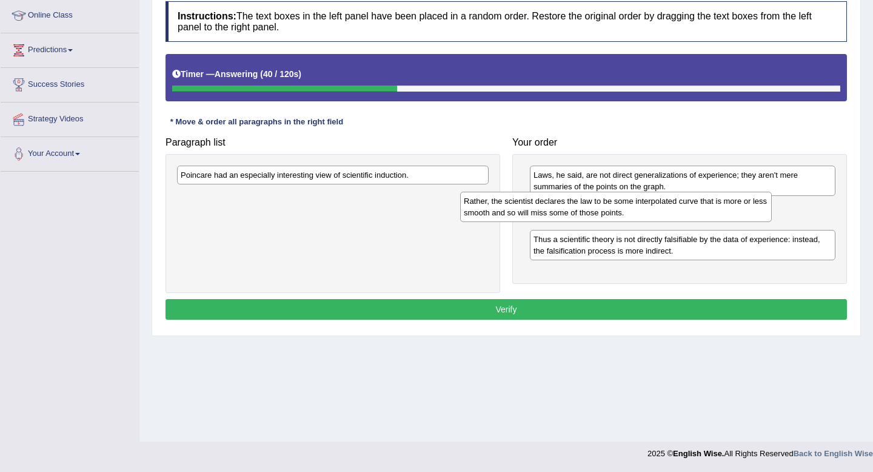
drag, startPoint x: 392, startPoint y: 187, endPoint x: 675, endPoint y: 212, distance: 284.1
click at [675, 212] on div "Rather, the scientist declares the law to be some interpolated curve that is mo…" at bounding box center [616, 207] width 312 height 30
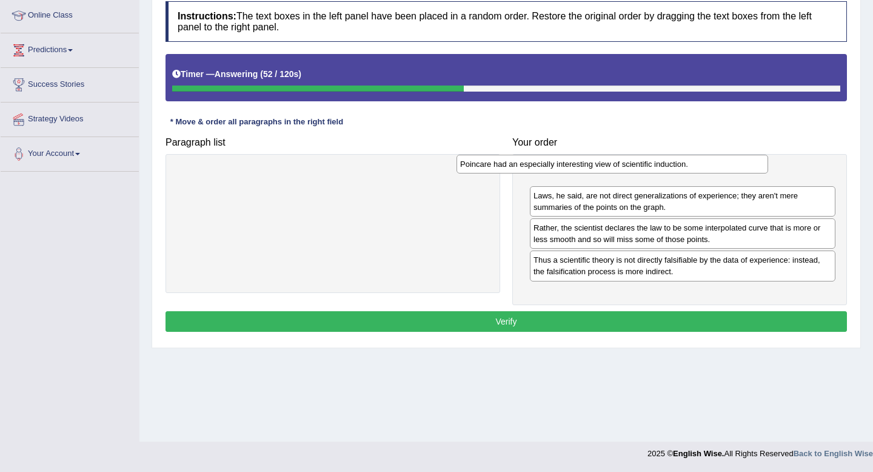
drag, startPoint x: 356, startPoint y: 177, endPoint x: 640, endPoint y: 162, distance: 284.6
click at [640, 162] on div "Poincare had an especially interesting view of scientific induction." at bounding box center [612, 164] width 312 height 19
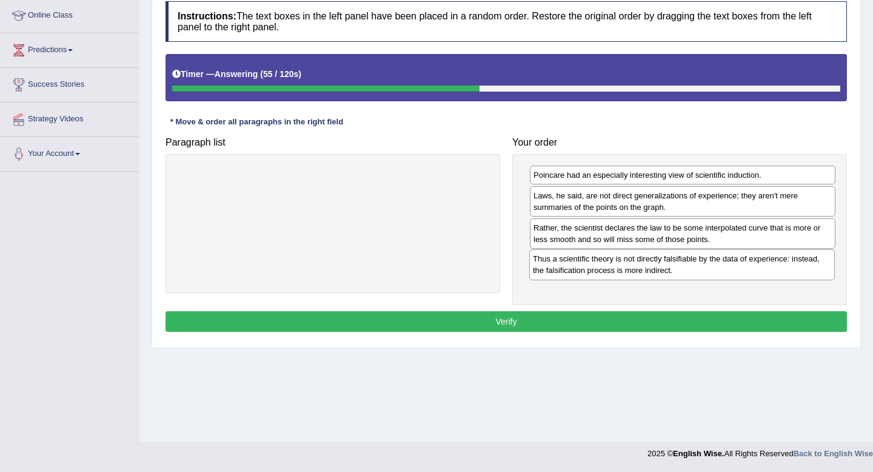
click at [593, 269] on div "Thus a scientific theory is not directly falsifiable by the data of experience:…" at bounding box center [681, 264] width 305 height 30
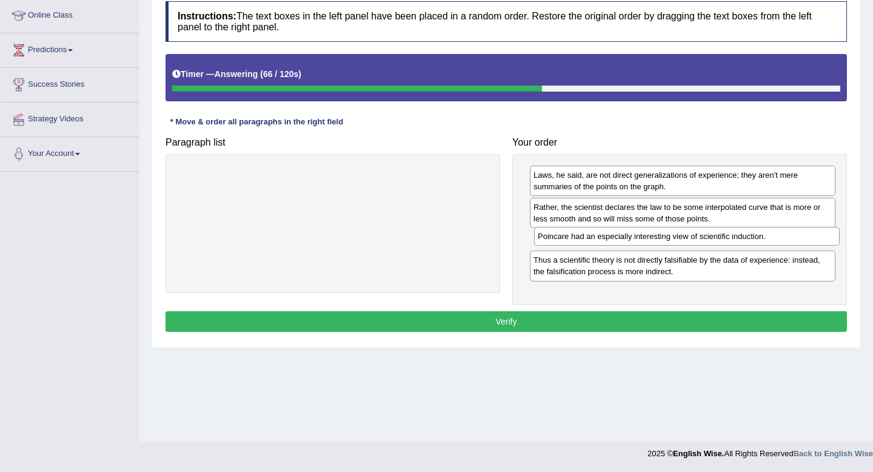
drag, startPoint x: 603, startPoint y: 179, endPoint x: 605, endPoint y: 239, distance: 60.0
click at [605, 239] on div "Poincare had an especially interesting view of scientific induction." at bounding box center [686, 236] width 305 height 19
click at [553, 326] on button "Verify" at bounding box center [505, 321] width 681 height 21
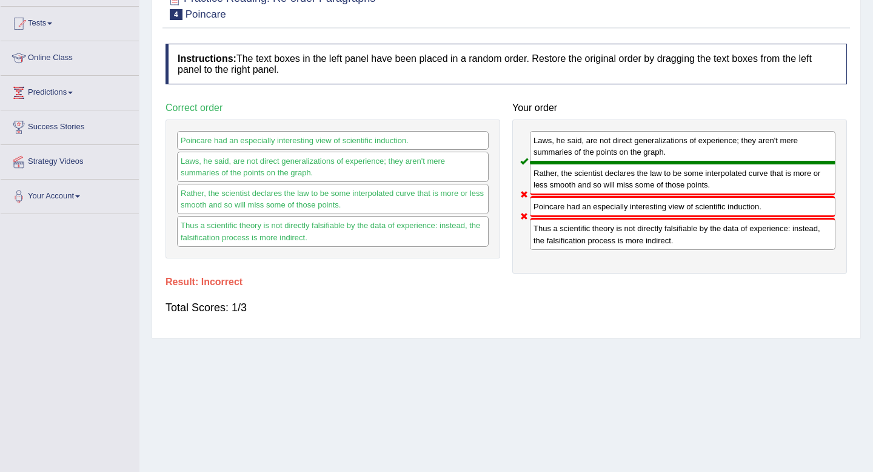
scroll to position [123, 0]
drag, startPoint x: 553, startPoint y: 209, endPoint x: 547, endPoint y: 107, distance: 101.4
click at [547, 107] on div "Your order Laws, he said, are not direct generalizations of experience; they ar…" at bounding box center [679, 184] width 347 height 176
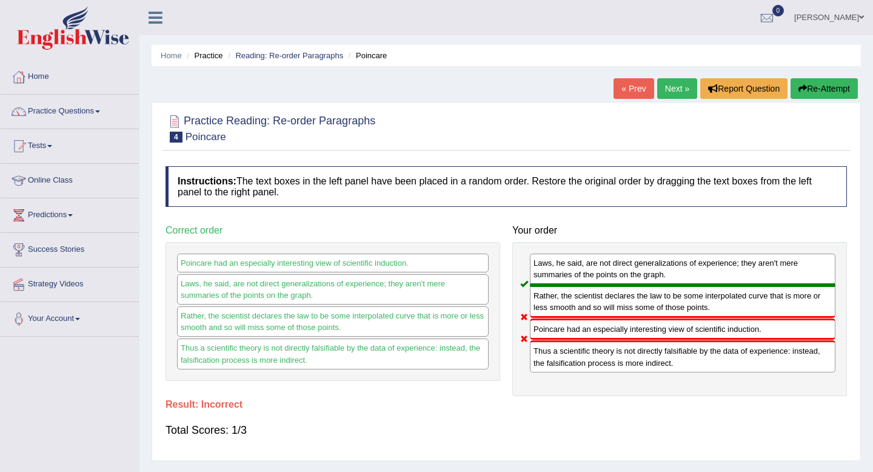
click at [666, 90] on link "Next »" at bounding box center [677, 88] width 40 height 21
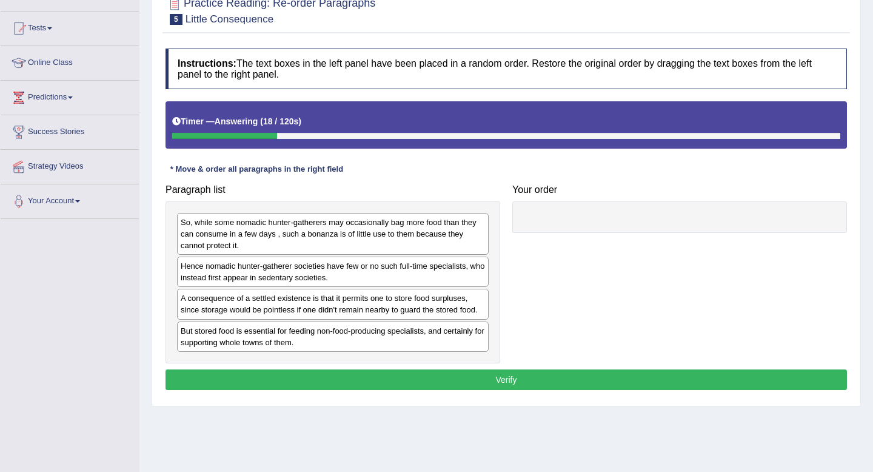
scroll to position [161, 0]
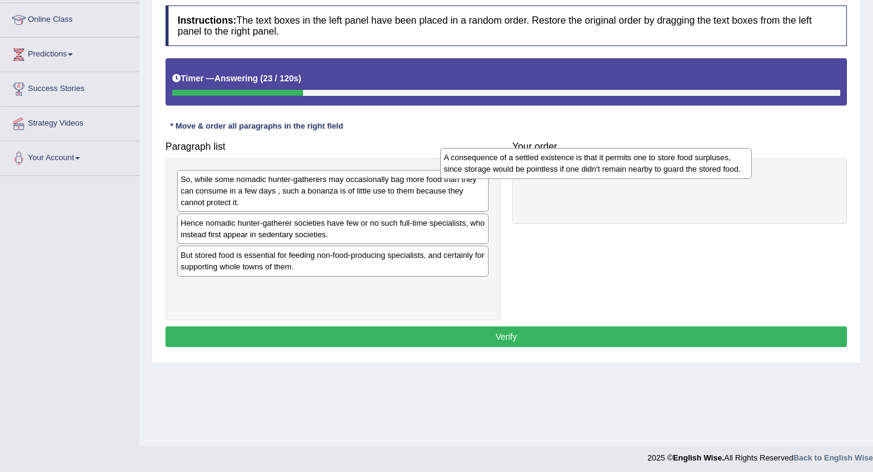
drag, startPoint x: 273, startPoint y: 258, endPoint x: 535, endPoint y: 159, distance: 279.9
click at [536, 159] on div "A consequence of a settled existence is that it permits one to store food surpl…" at bounding box center [596, 163] width 312 height 30
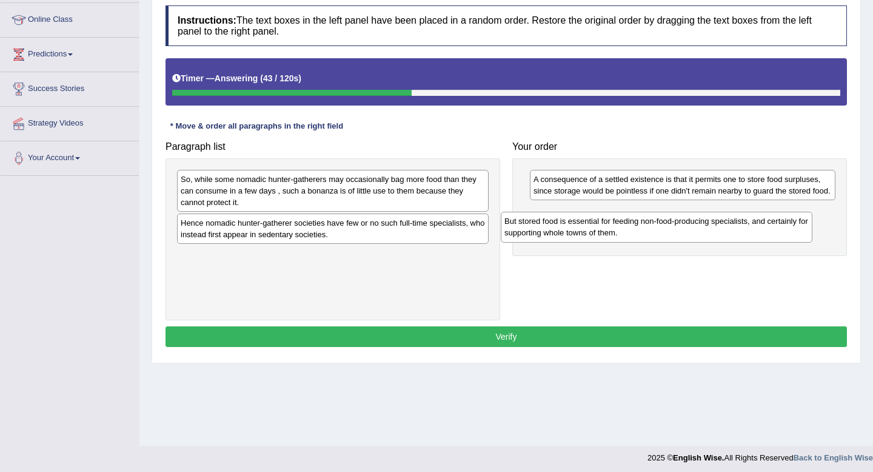
drag, startPoint x: 304, startPoint y: 262, endPoint x: 628, endPoint y: 228, distance: 325.4
click at [628, 228] on div "But stored food is essential for feeding non-food-producing specialists, and ce…" at bounding box center [657, 227] width 312 height 30
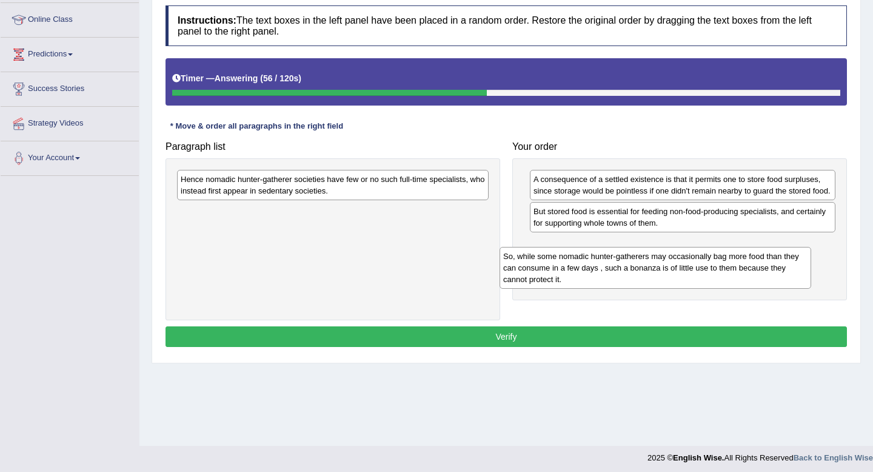
drag, startPoint x: 299, startPoint y: 201, endPoint x: 622, endPoint y: 270, distance: 330.4
click at [621, 272] on div "So, while some nomadic hunter-gatherers may occasionally bag more food than the…" at bounding box center [655, 268] width 312 height 42
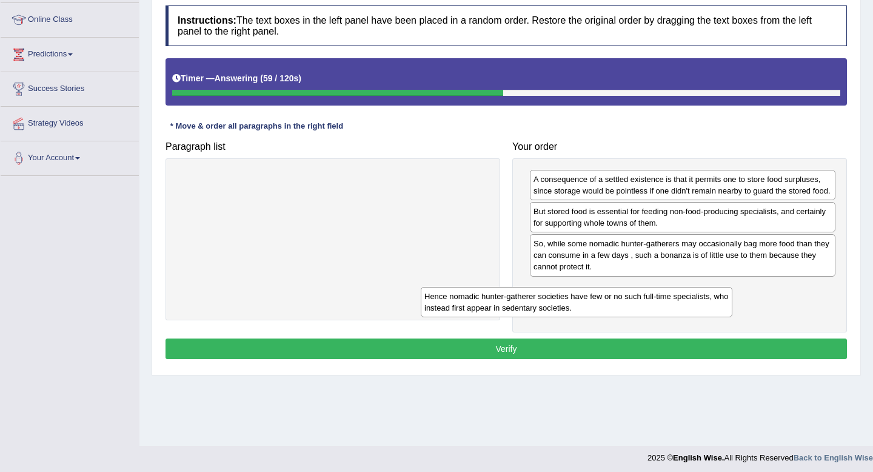
drag, startPoint x: 397, startPoint y: 182, endPoint x: 641, endPoint y: 299, distance: 270.3
click at [641, 299] on div "Hence nomadic hunter-gatherer societies have few or no such full-time specialis…" at bounding box center [577, 302] width 312 height 30
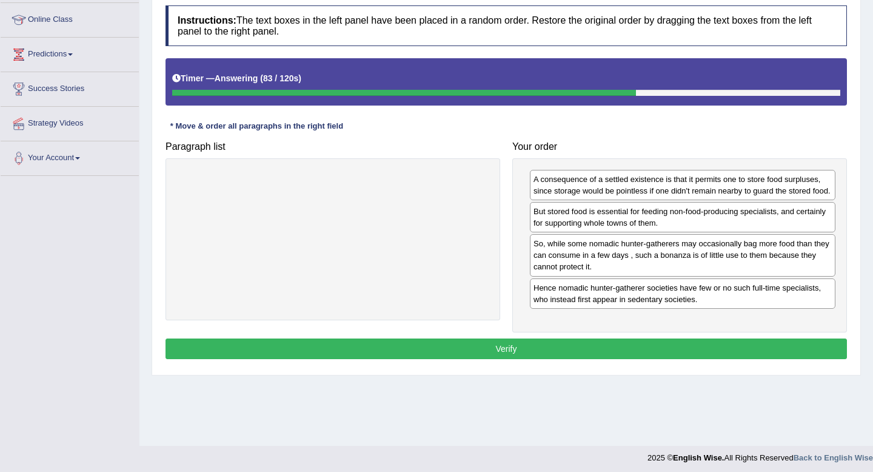
click at [623, 352] on button "Verify" at bounding box center [505, 348] width 681 height 21
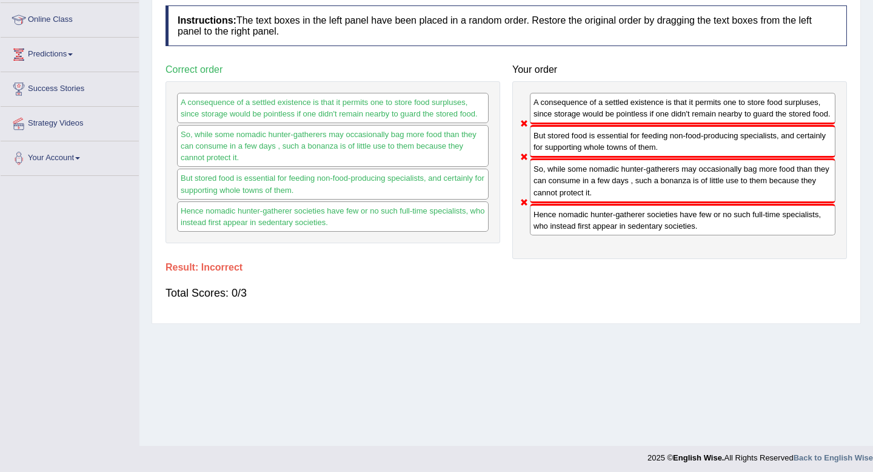
scroll to position [0, 0]
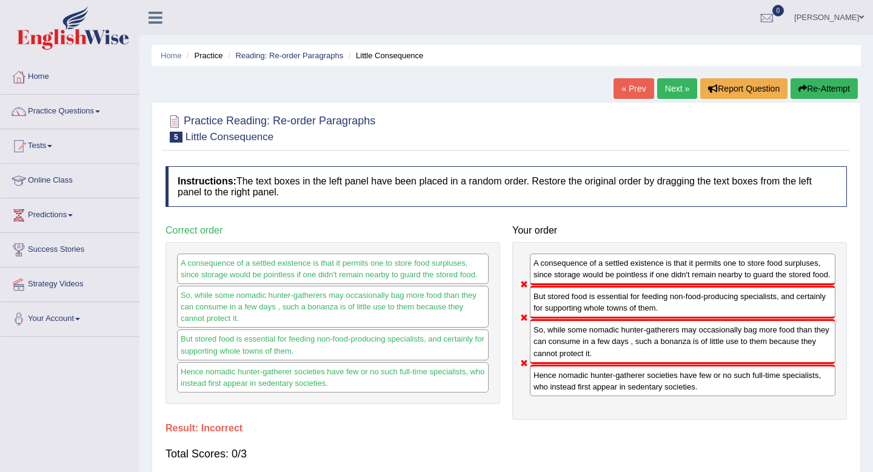
click at [662, 88] on link "Next »" at bounding box center [677, 88] width 40 height 21
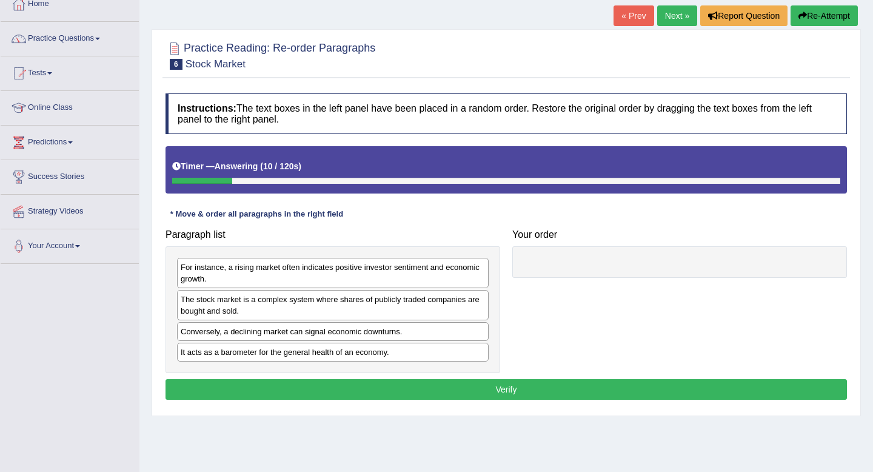
scroll to position [120, 0]
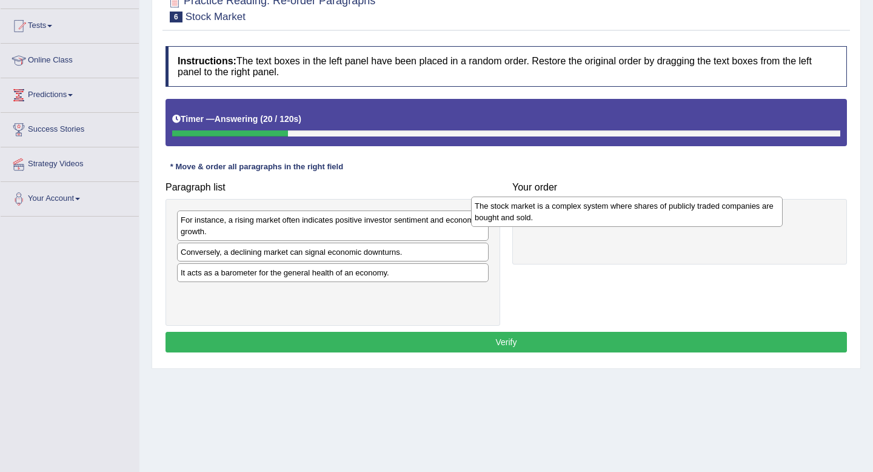
drag, startPoint x: 336, startPoint y: 255, endPoint x: 630, endPoint y: 209, distance: 297.6
click at [630, 209] on div "The stock market is a complex system where shares of publicly traded companies …" at bounding box center [627, 211] width 312 height 30
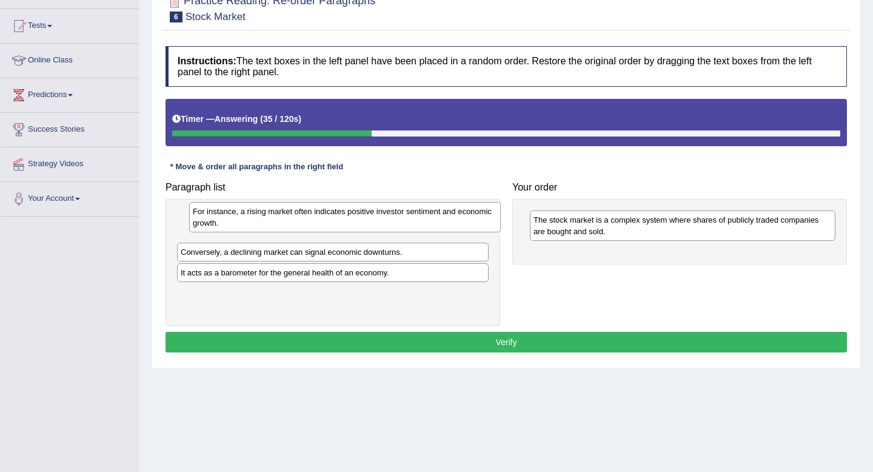
drag, startPoint x: 329, startPoint y: 229, endPoint x: 330, endPoint y: 219, distance: 9.9
click at [330, 219] on div "For instance, a rising market often indicates positive investor sentiment and e…" at bounding box center [345, 217] width 312 height 30
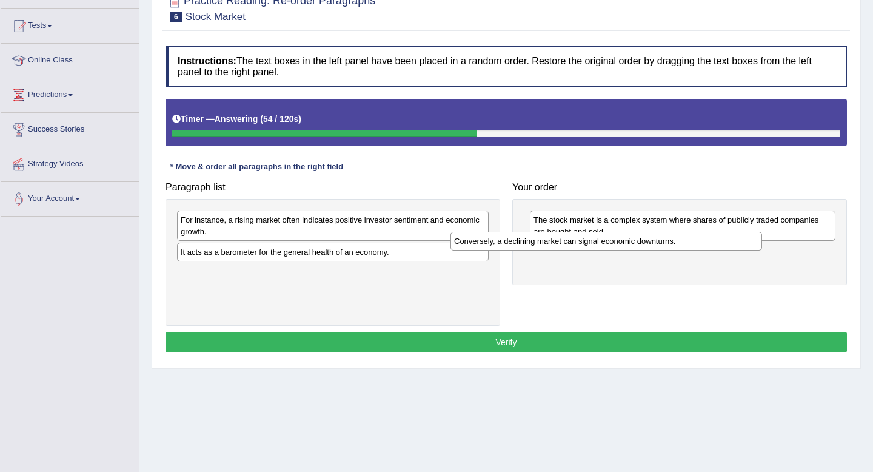
drag, startPoint x: 370, startPoint y: 250, endPoint x: 643, endPoint y: 238, distance: 273.6
click at [643, 238] on div "Conversely, a declining market can signal economic downturns." at bounding box center [606, 241] width 312 height 19
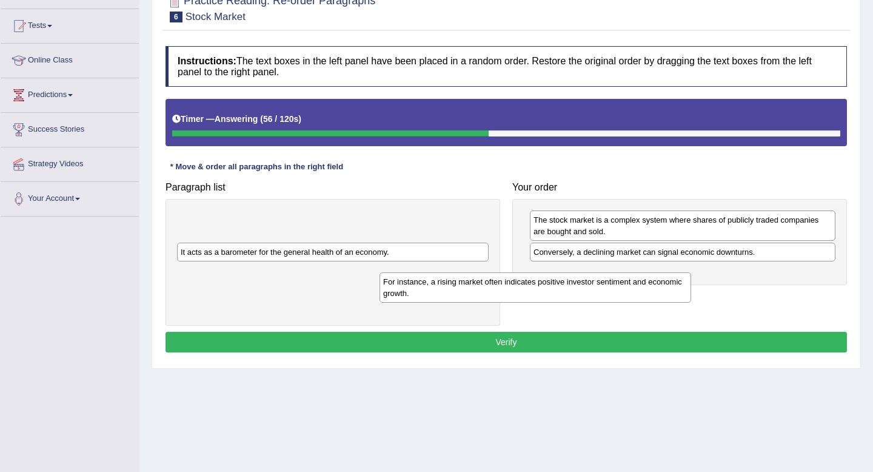
drag, startPoint x: 441, startPoint y: 222, endPoint x: 650, endPoint y: 273, distance: 215.4
click at [652, 275] on div "For instance, a rising market often indicates positive investor sentiment and e…" at bounding box center [535, 287] width 312 height 30
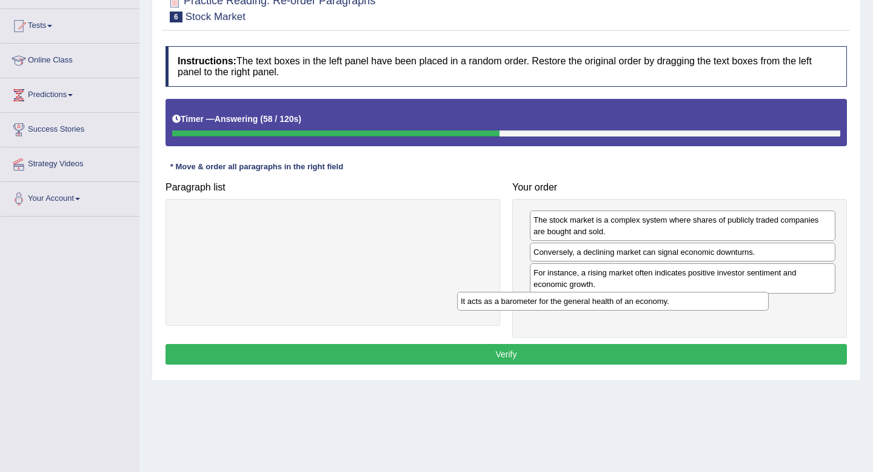
drag, startPoint x: 439, startPoint y: 227, endPoint x: 724, endPoint y: 306, distance: 295.6
click at [724, 307] on div "It acts as a barometer for the general health of an economy." at bounding box center [613, 301] width 312 height 19
click at [528, 358] on button "Verify" at bounding box center [505, 354] width 681 height 21
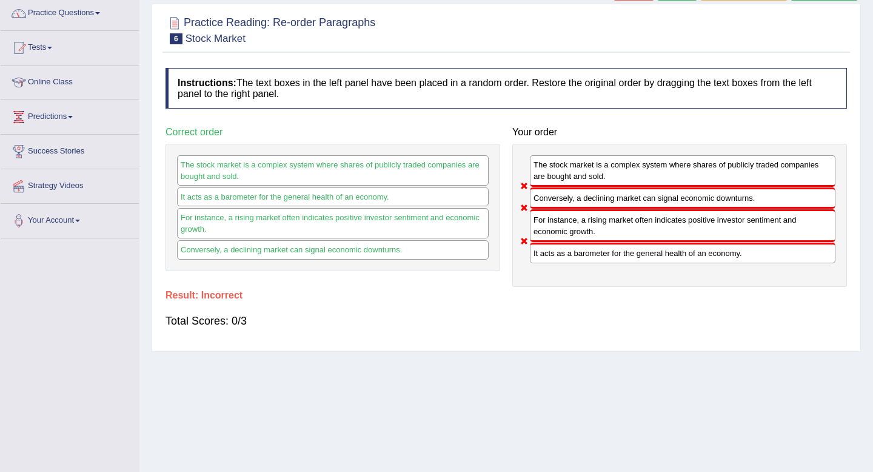
scroll to position [0, 0]
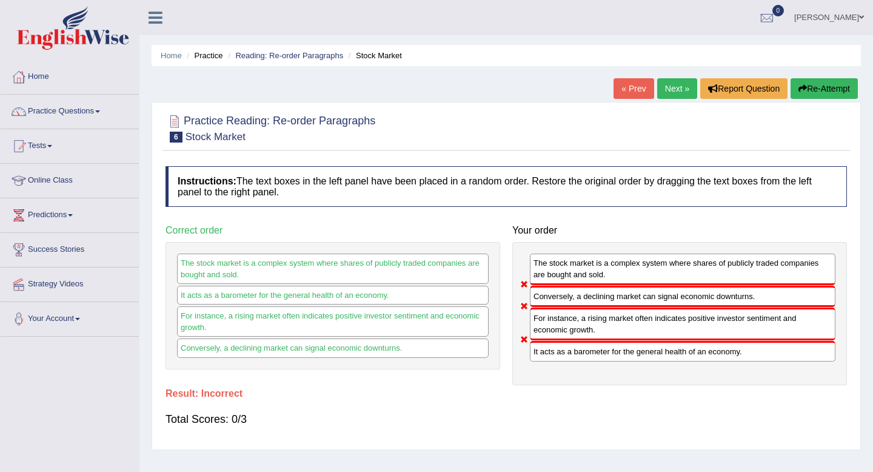
click at [682, 90] on link "Next »" at bounding box center [677, 88] width 40 height 21
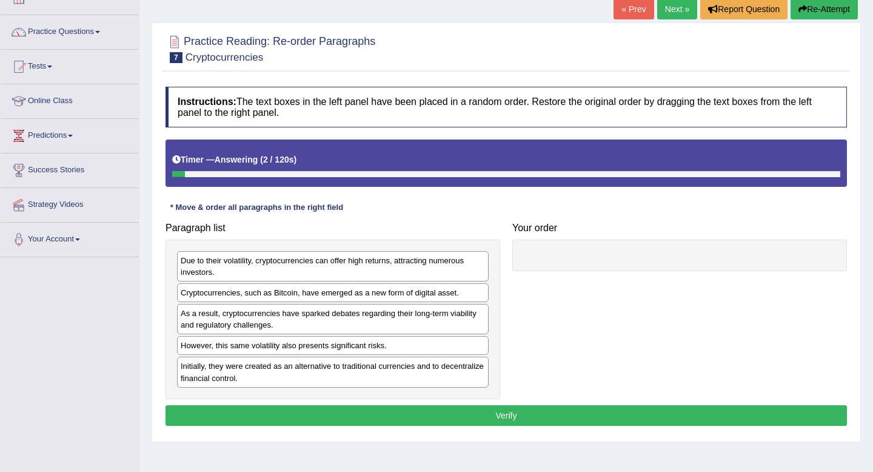
scroll to position [92, 0]
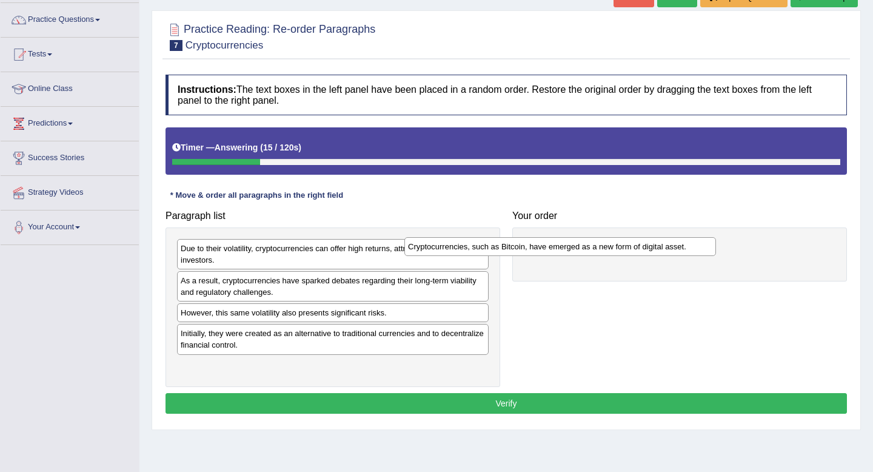
drag, startPoint x: 289, startPoint y: 289, endPoint x: 556, endPoint y: 246, distance: 270.6
click at [556, 247] on div "Cryptocurrencies, such as Bitcoin, have emerged as a new form of digital asset." at bounding box center [560, 246] width 312 height 19
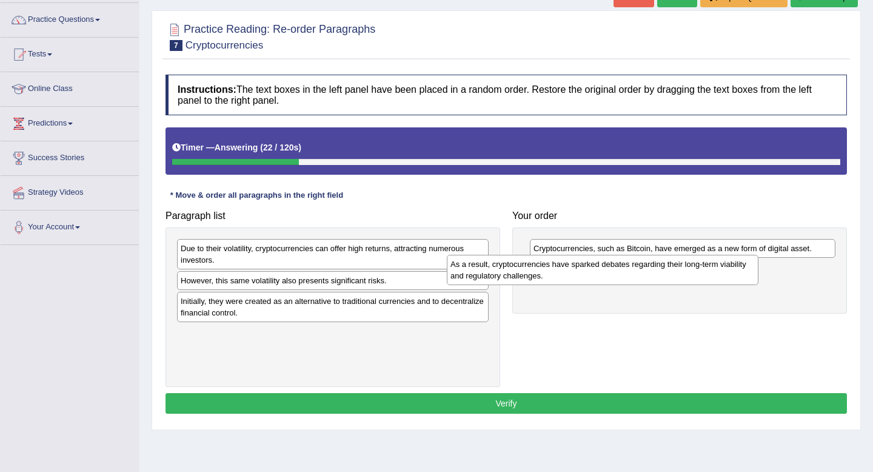
drag, startPoint x: 324, startPoint y: 289, endPoint x: 592, endPoint y: 269, distance: 268.6
click at [593, 270] on div "As a result, cryptocurrencies have sparked debates regarding their long-term vi…" at bounding box center [603, 270] width 312 height 30
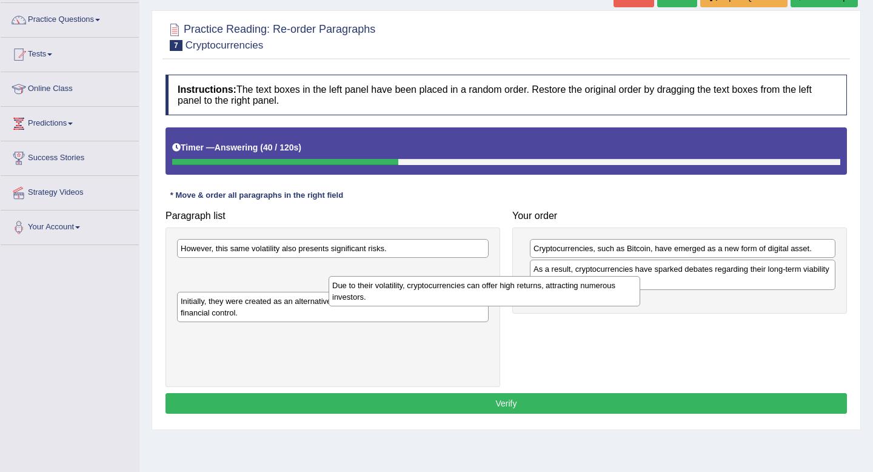
drag, startPoint x: 340, startPoint y: 253, endPoint x: 512, endPoint y: 297, distance: 177.6
click at [513, 296] on div "Due to their volatility, cryptocurrencies can offer high returns, attracting nu…" at bounding box center [485, 291] width 312 height 30
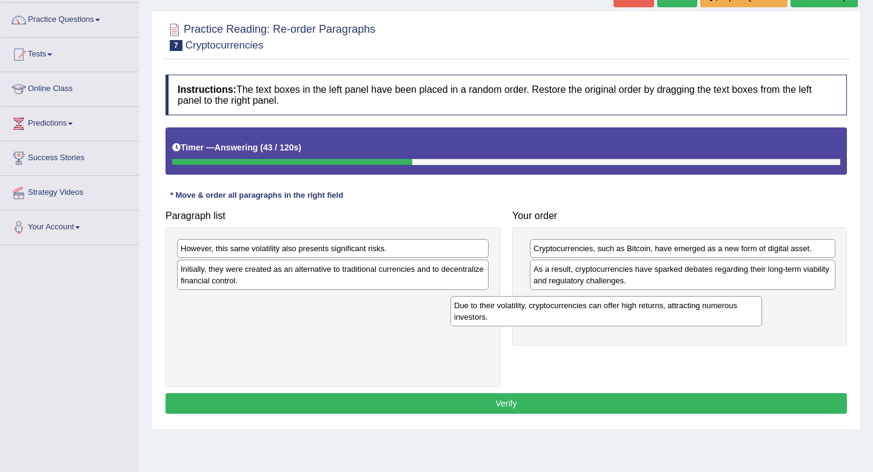
drag, startPoint x: 375, startPoint y: 272, endPoint x: 644, endPoint y: 304, distance: 271.6
click at [646, 304] on div "Due to their volatility, cryptocurrencies can offer high returns, attracting nu…" at bounding box center [606, 311] width 312 height 30
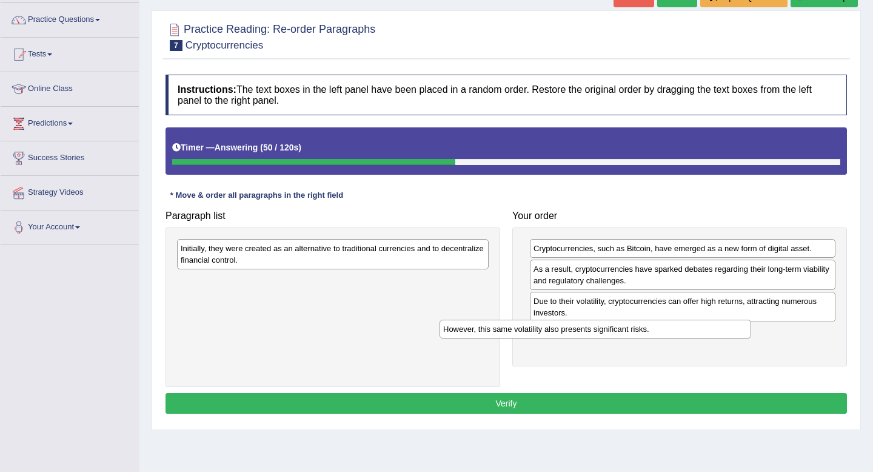
drag, startPoint x: 373, startPoint y: 249, endPoint x: 635, endPoint y: 327, distance: 274.0
click at [635, 327] on div "However, this same volatility also presents significant risks." at bounding box center [595, 328] width 312 height 19
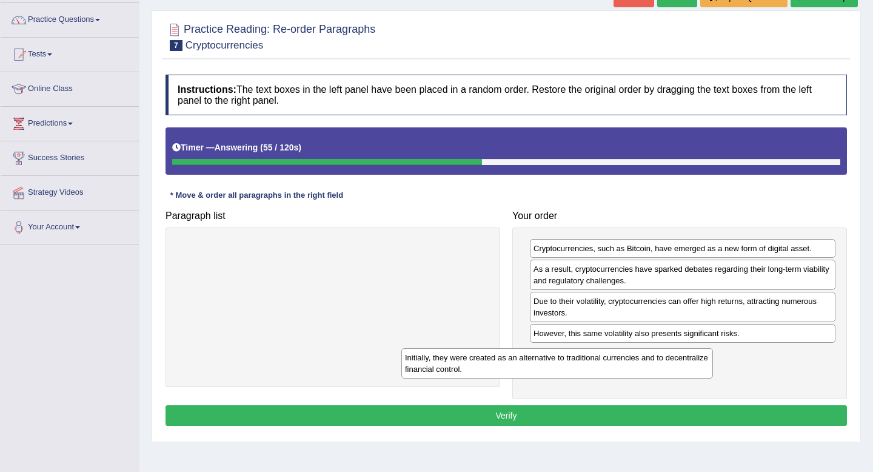
drag, startPoint x: 326, startPoint y: 255, endPoint x: 550, endPoint y: 364, distance: 249.4
click at [550, 364] on div "Initially, they were created as an alternative to traditional currencies and to…" at bounding box center [557, 363] width 312 height 30
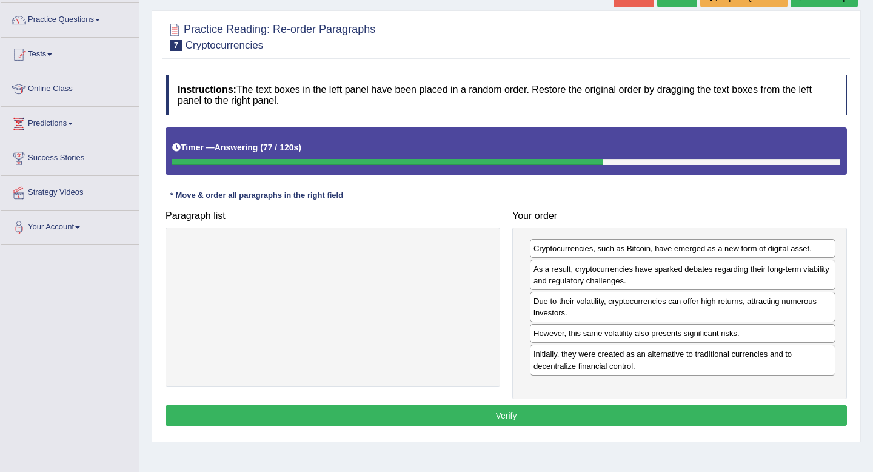
click at [630, 413] on button "Verify" at bounding box center [505, 415] width 681 height 21
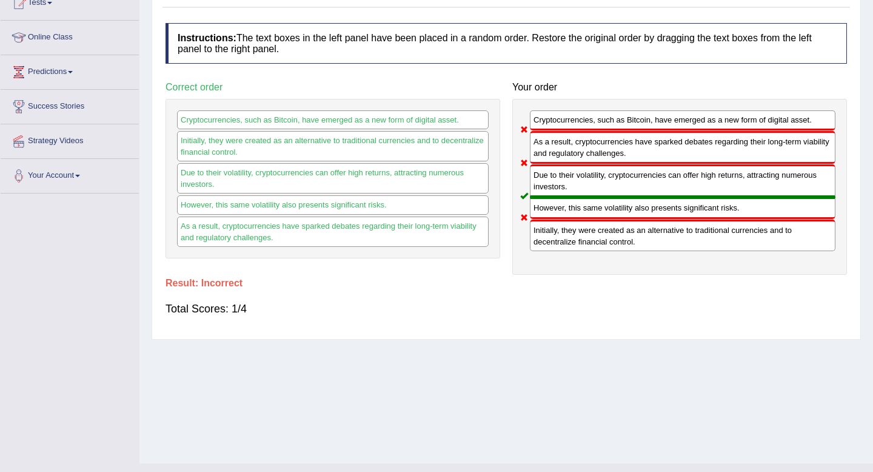
scroll to position [0, 0]
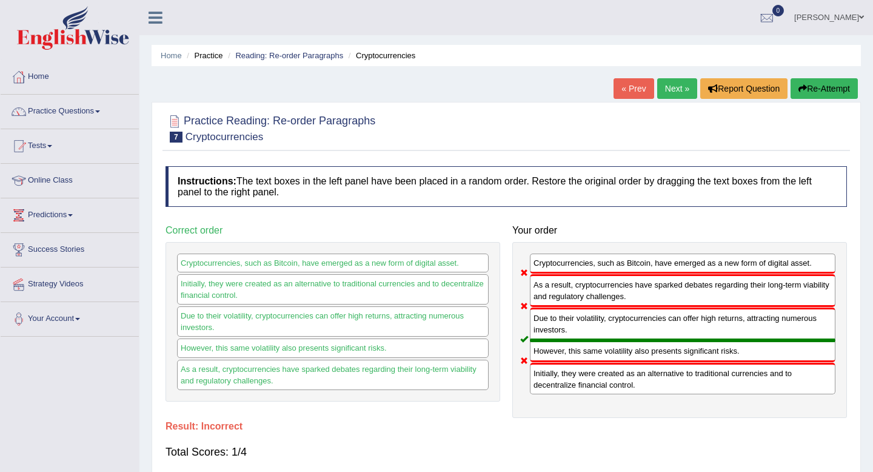
click at [667, 83] on link "Next »" at bounding box center [677, 88] width 40 height 21
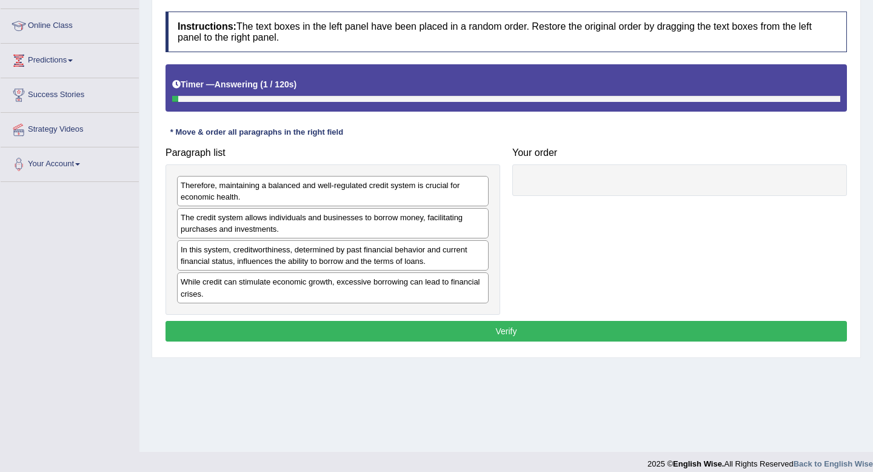
scroll to position [165, 0]
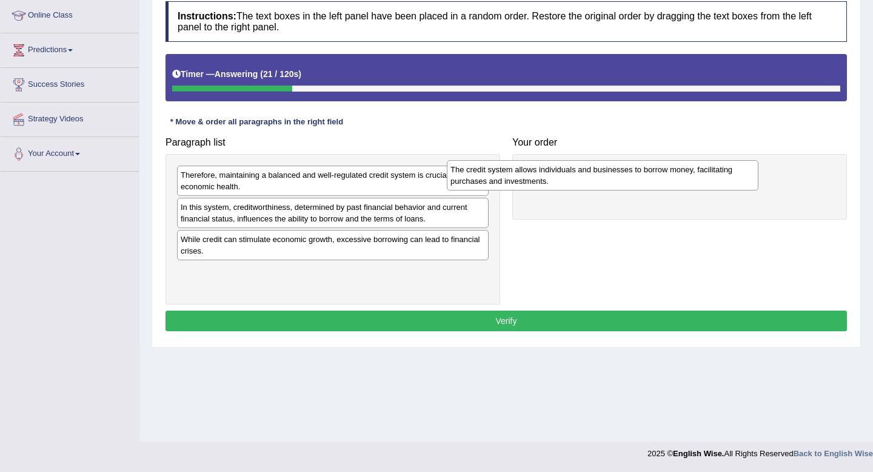
drag, startPoint x: 294, startPoint y: 217, endPoint x: 564, endPoint y: 177, distance: 272.7
click at [564, 178] on div "The credit system allows individuals and businesses to borrow money, facilitati…" at bounding box center [603, 175] width 312 height 30
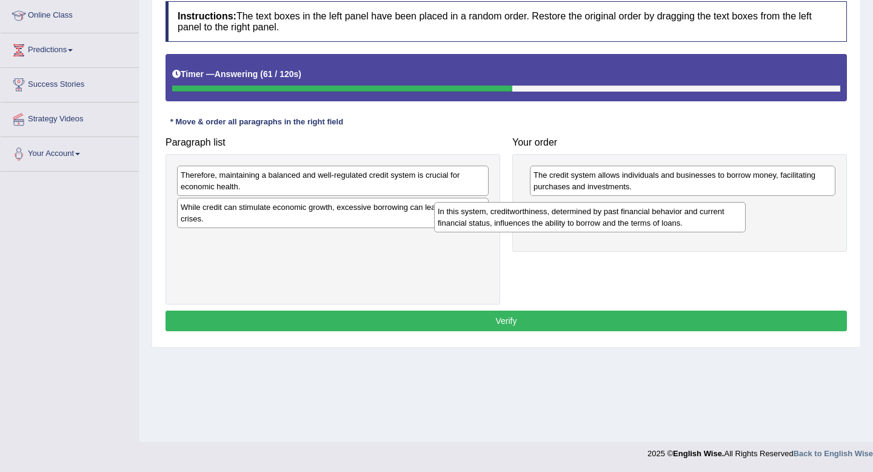
drag, startPoint x: 427, startPoint y: 212, endPoint x: 696, endPoint y: 212, distance: 269.1
click at [696, 212] on div "In this system, creditworthiness, determined by past financial behavior and cur…" at bounding box center [590, 217] width 312 height 30
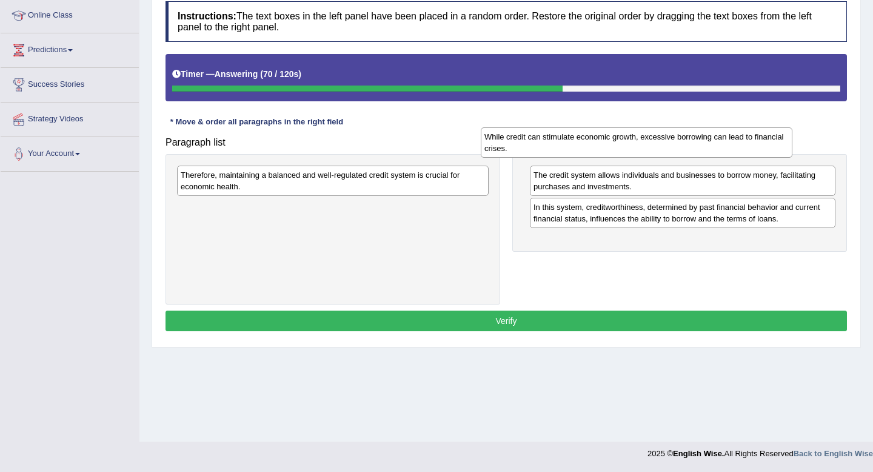
drag, startPoint x: 433, startPoint y: 210, endPoint x: 737, endPoint y: 140, distance: 311.7
click at [737, 140] on div "While credit can stimulate economic growth, excessive borrowing can lead to fin…" at bounding box center [637, 142] width 312 height 30
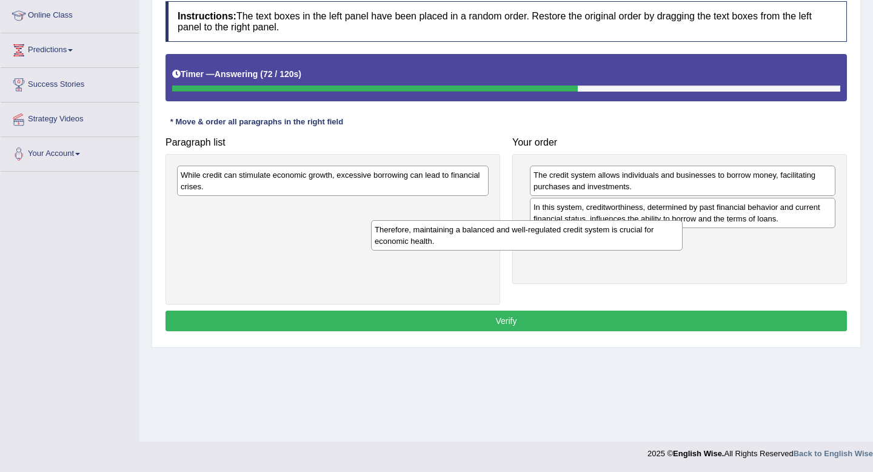
drag, startPoint x: 418, startPoint y: 181, endPoint x: 616, endPoint y: 238, distance: 206.2
click at [616, 238] on div "Therefore, maintaining a balanced and well-regulated credit system is crucial f…" at bounding box center [527, 235] width 312 height 30
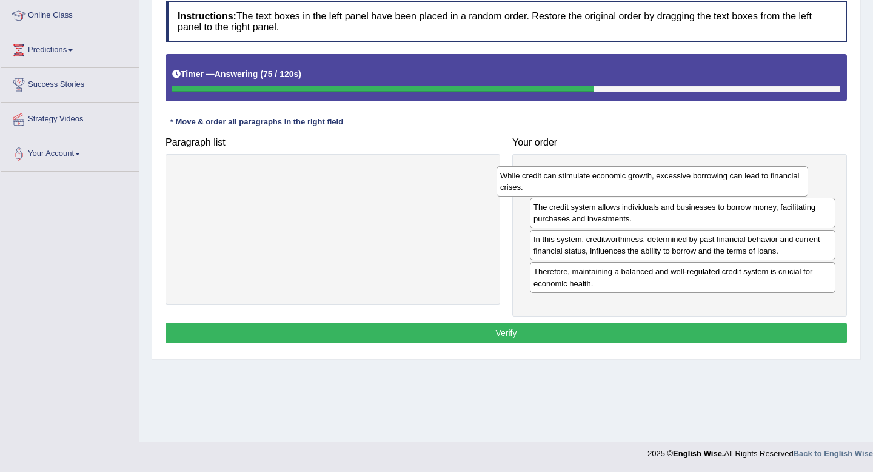
drag, startPoint x: 433, startPoint y: 187, endPoint x: 752, endPoint y: 186, distance: 319.4
click at [752, 187] on div "While credit can stimulate economic growth, excessive borrowing can lead to fin…" at bounding box center [652, 181] width 312 height 30
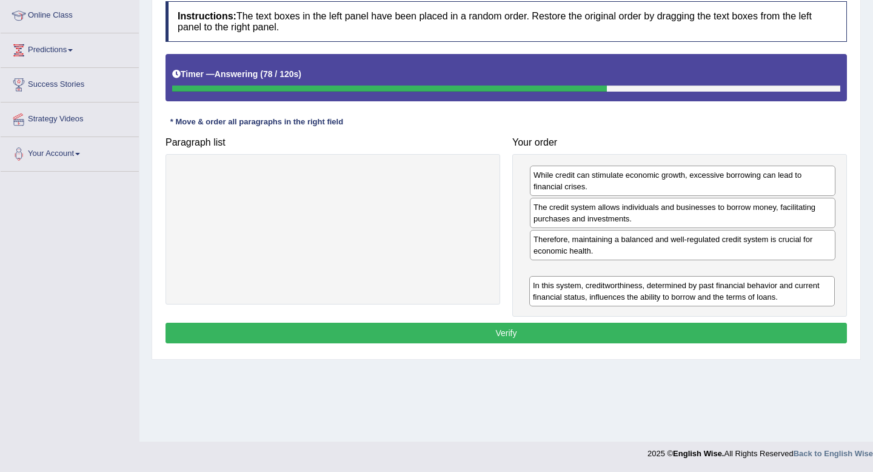
drag, startPoint x: 628, startPoint y: 240, endPoint x: 627, endPoint y: 286, distance: 46.1
click at [627, 286] on div "In this system, creditworthiness, determined by past financial behavior and cur…" at bounding box center [681, 291] width 305 height 30
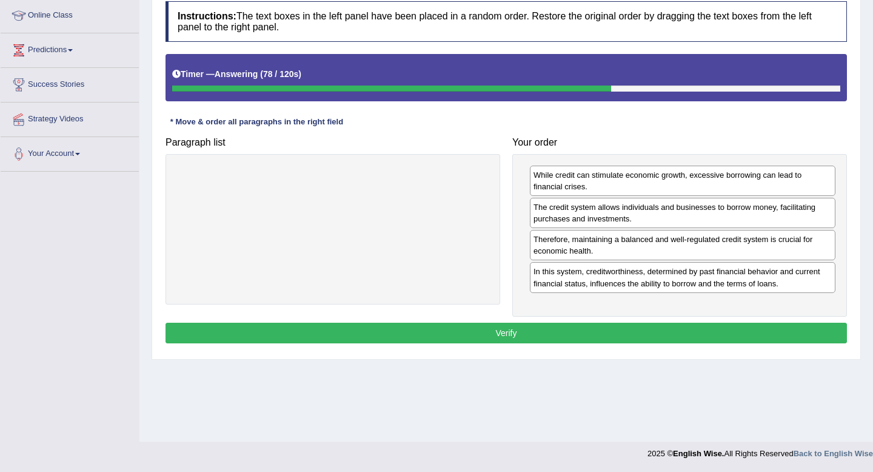
click at [582, 327] on button "Verify" at bounding box center [505, 332] width 681 height 21
